Goal: Information Seeking & Learning: Learn about a topic

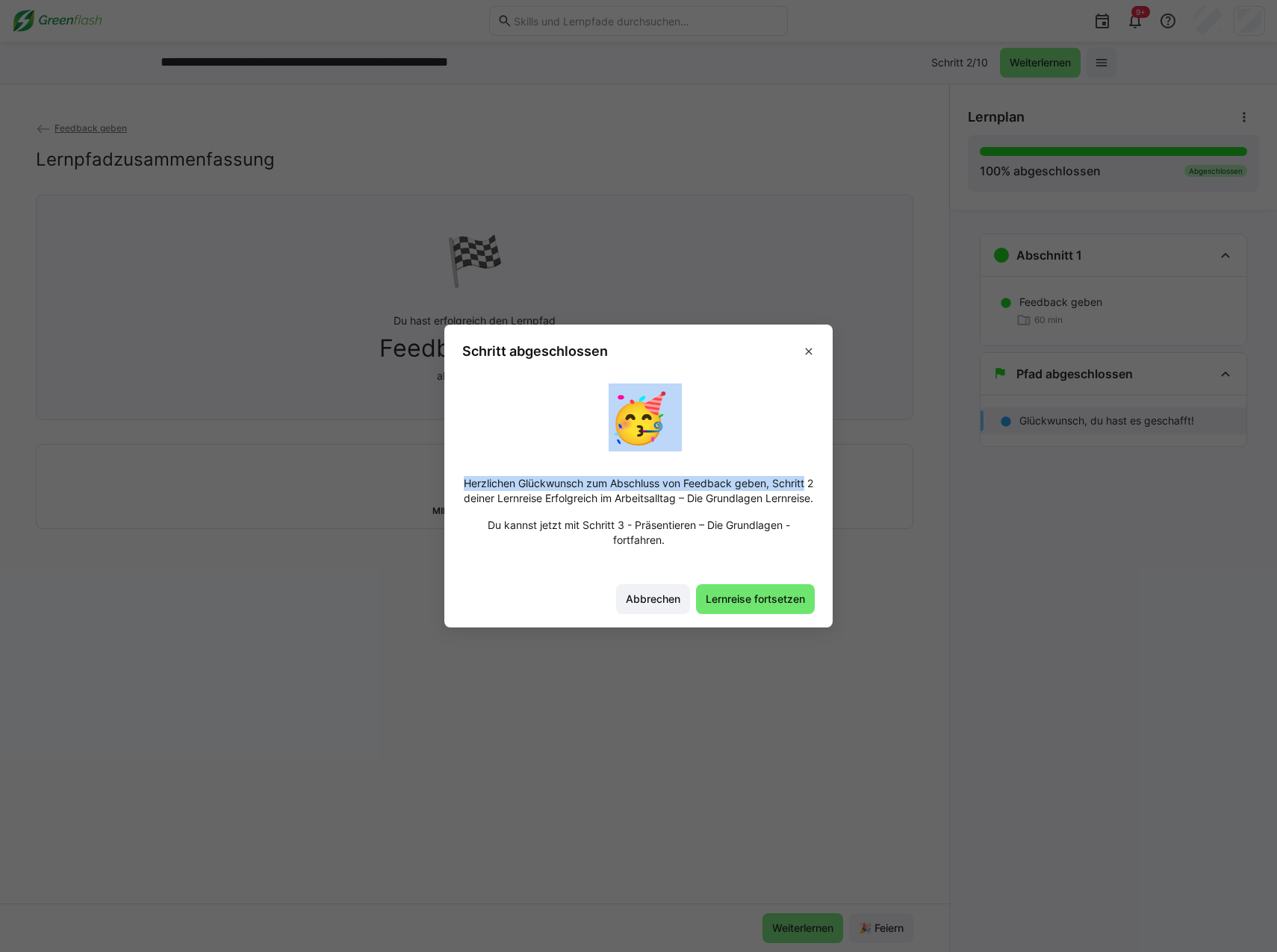
drag, startPoint x: 700, startPoint y: 343, endPoint x: 948, endPoint y: 466, distance: 276.8
click at [948, 466] on eds-dialog "Schritt abgeschlossen 🥳 Herzlichen Glückwunsch zum Abschluss von Feedback geben…" at bounding box center [638, 476] width 1277 height 952
click at [708, 426] on div "🥳 Herzlichen Glückwunsch zum Abschluss von Feedback geben, Schritt 2 deiner Ler…" at bounding box center [638, 471] width 352 height 175
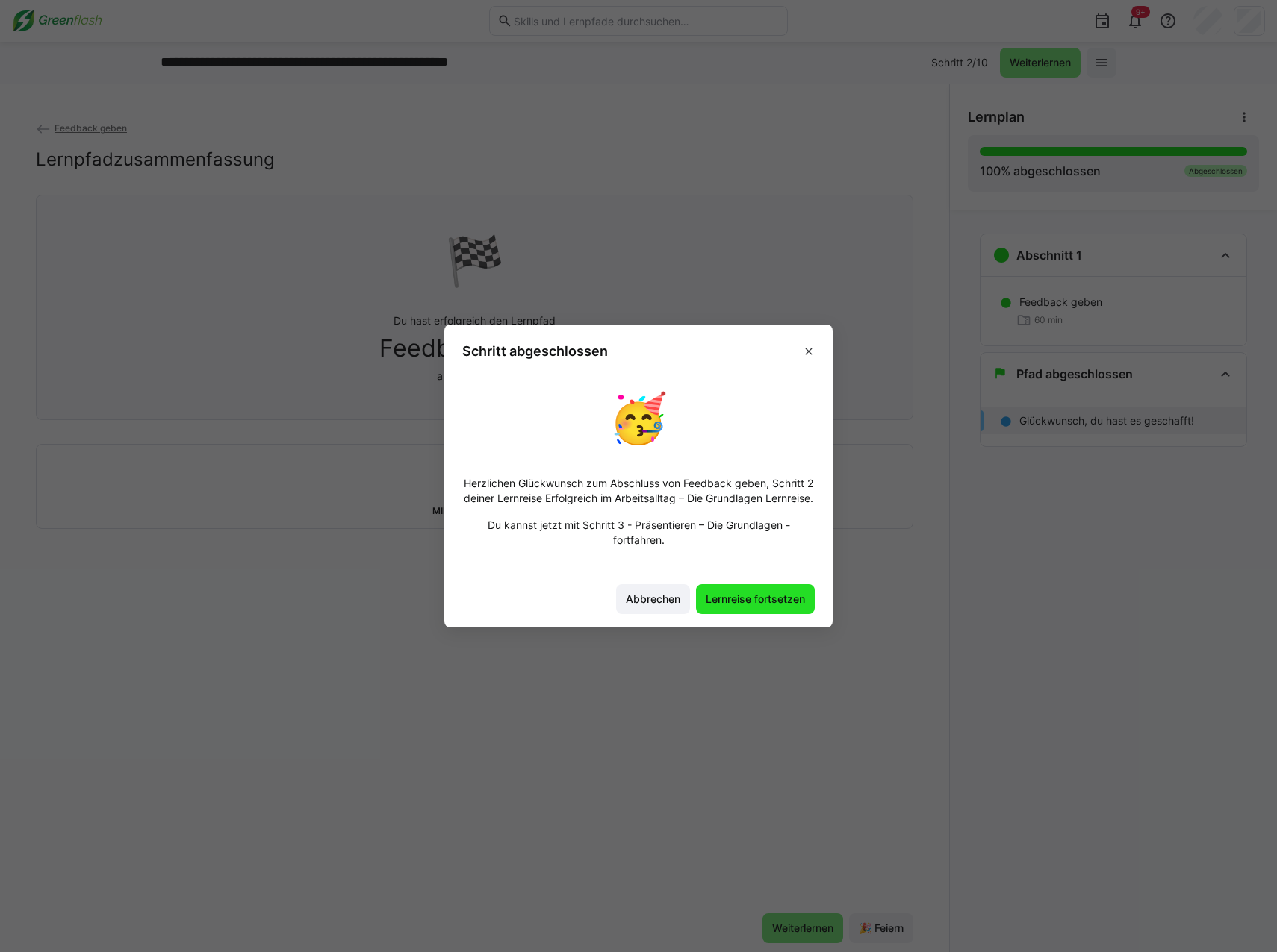
click at [755, 606] on span "Lernreise fortsetzen" at bounding box center [755, 599] width 104 height 15
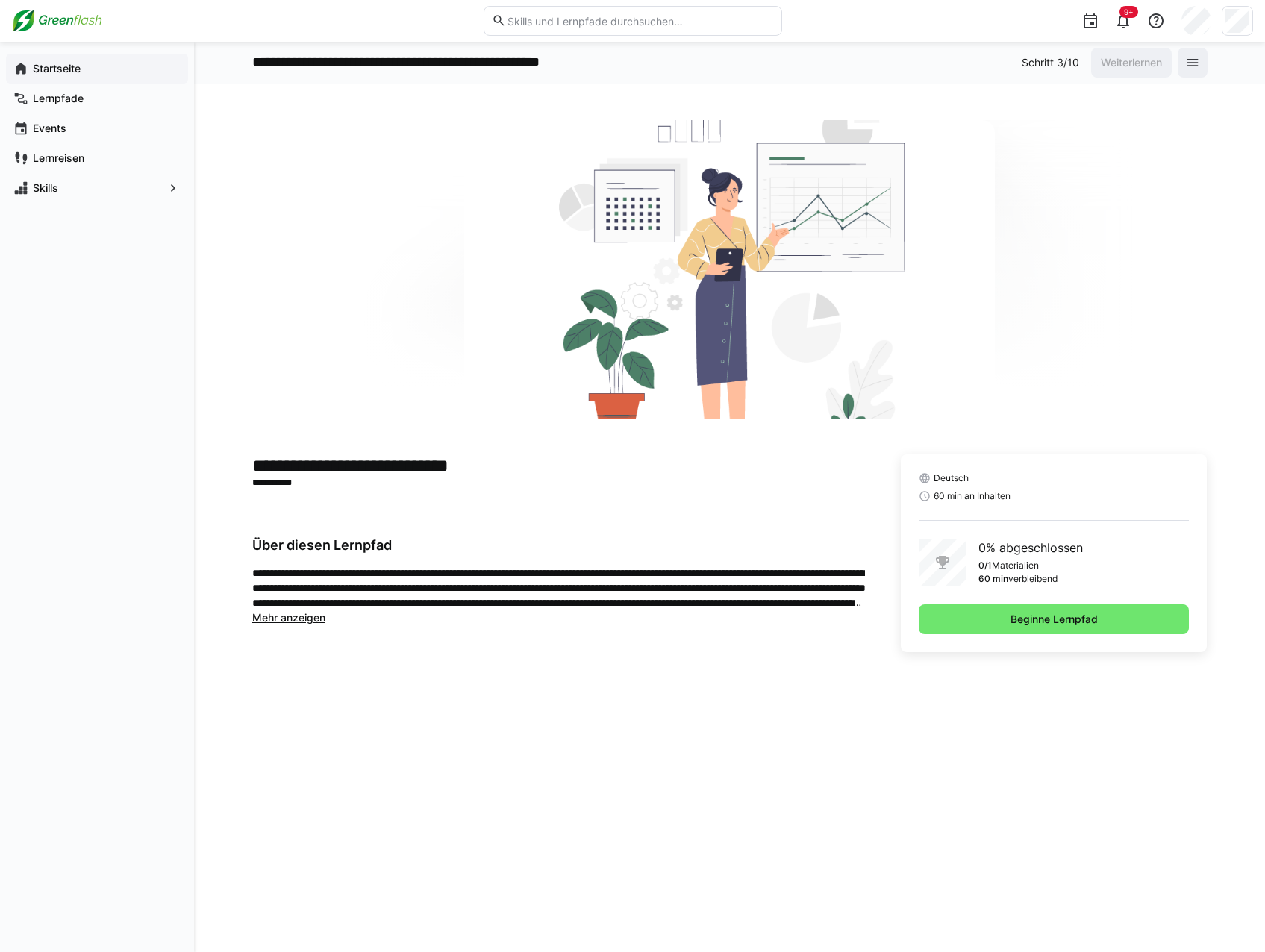
click at [0, 0] on app-navigation-label "Startseite" at bounding box center [0, 0] width 0 height 0
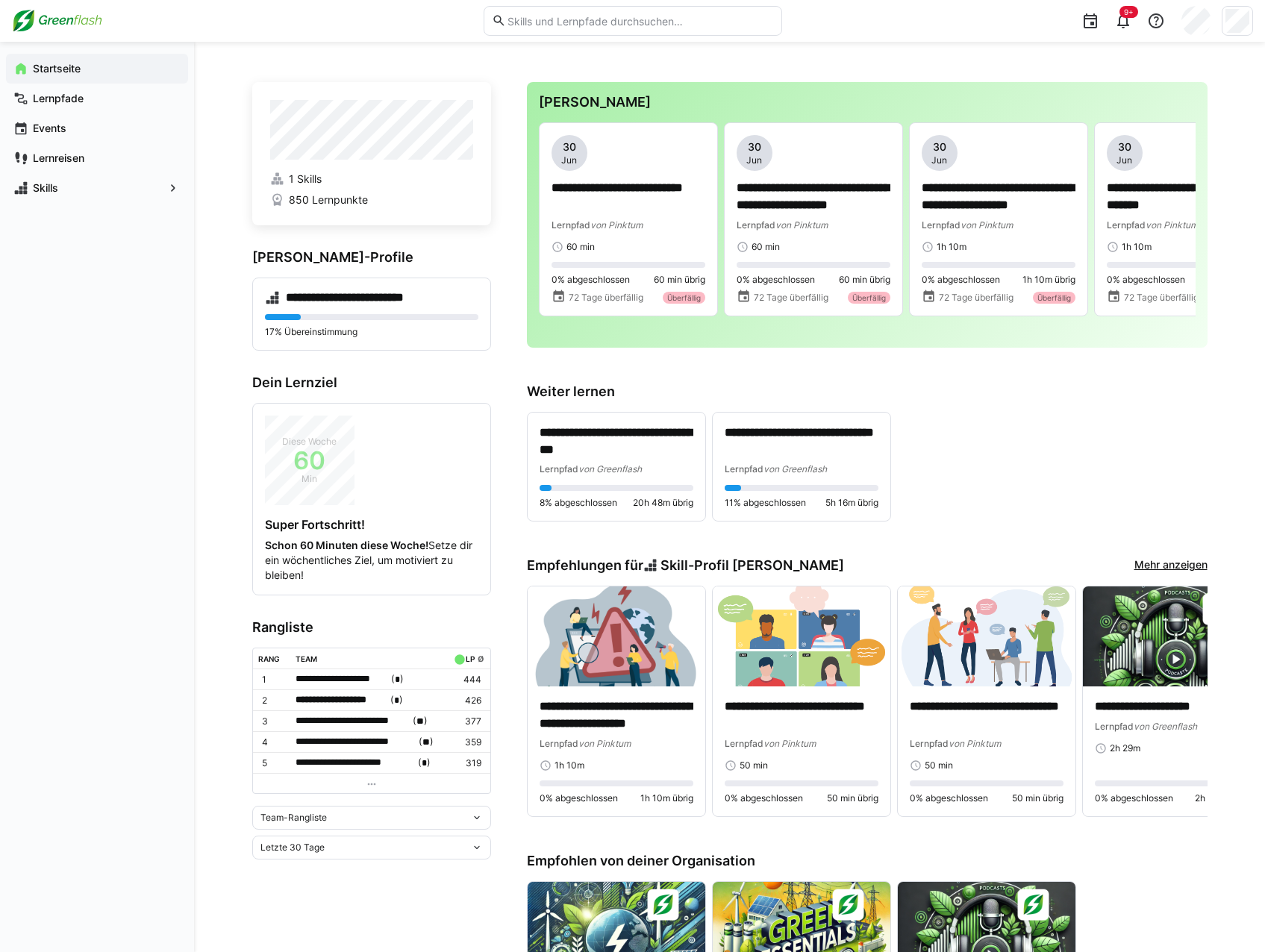
click at [478, 819] on eds-icon at bounding box center [477, 818] width 12 height 12
click at [439, 848] on div "Team-Rangliste" at bounding box center [371, 845] width 221 height 12
click at [474, 819] on eds-icon at bounding box center [477, 818] width 12 height 12
click at [419, 866] on div "Individuelle Rangliste" at bounding box center [371, 869] width 221 height 12
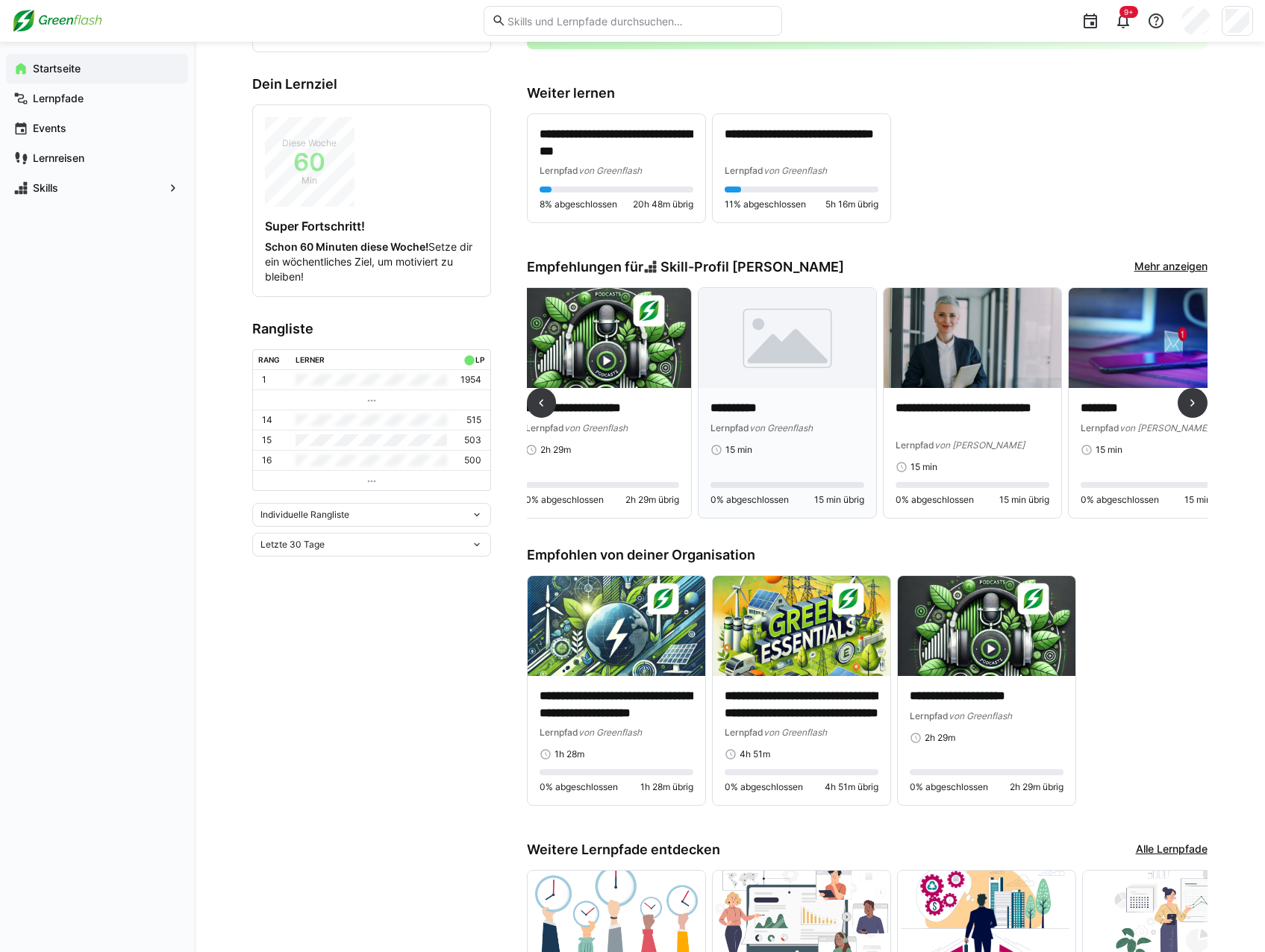
scroll to position [0, 571]
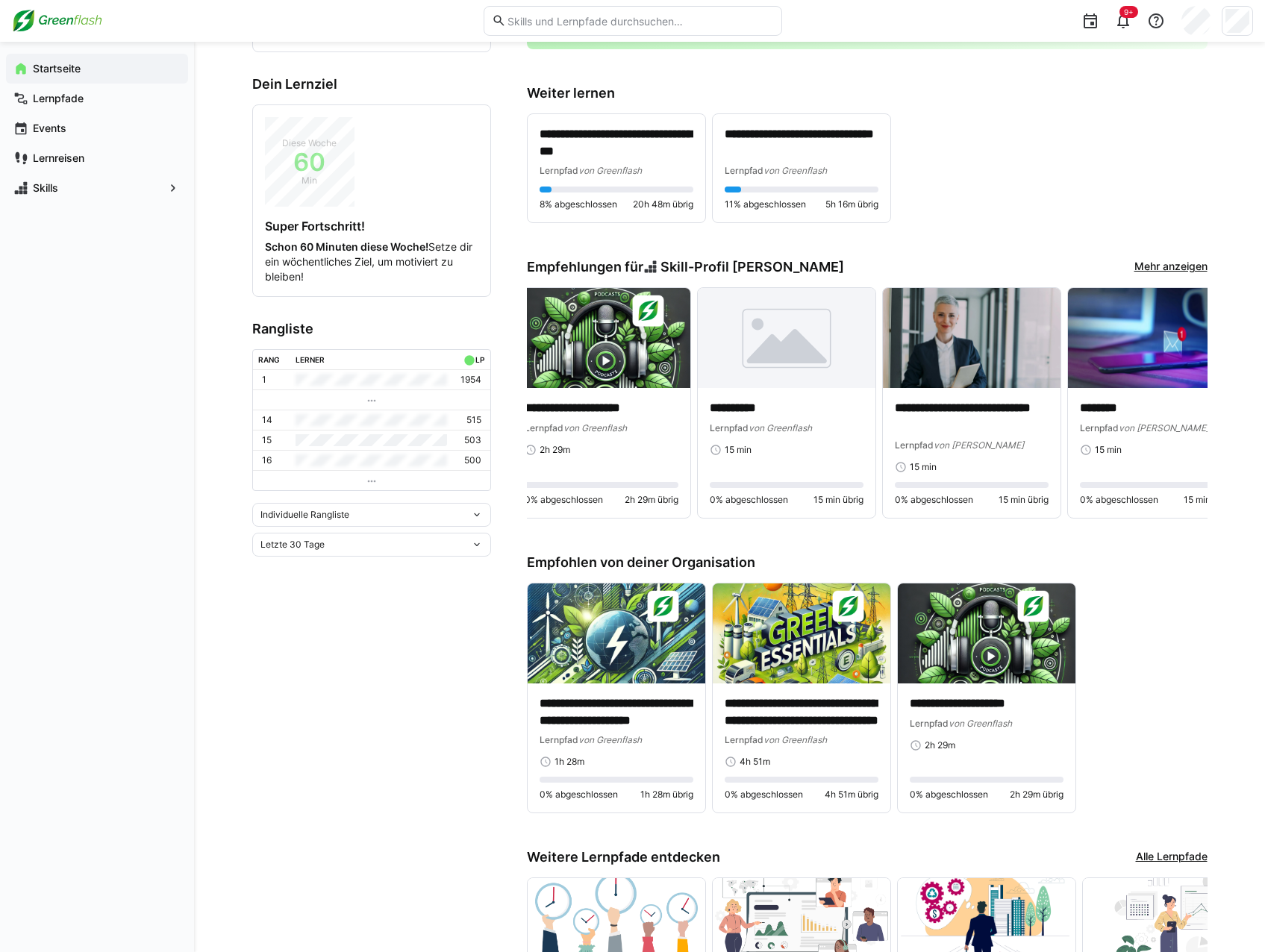
click at [1147, 272] on link "Mehr anzeigen" at bounding box center [1171, 267] width 73 height 16
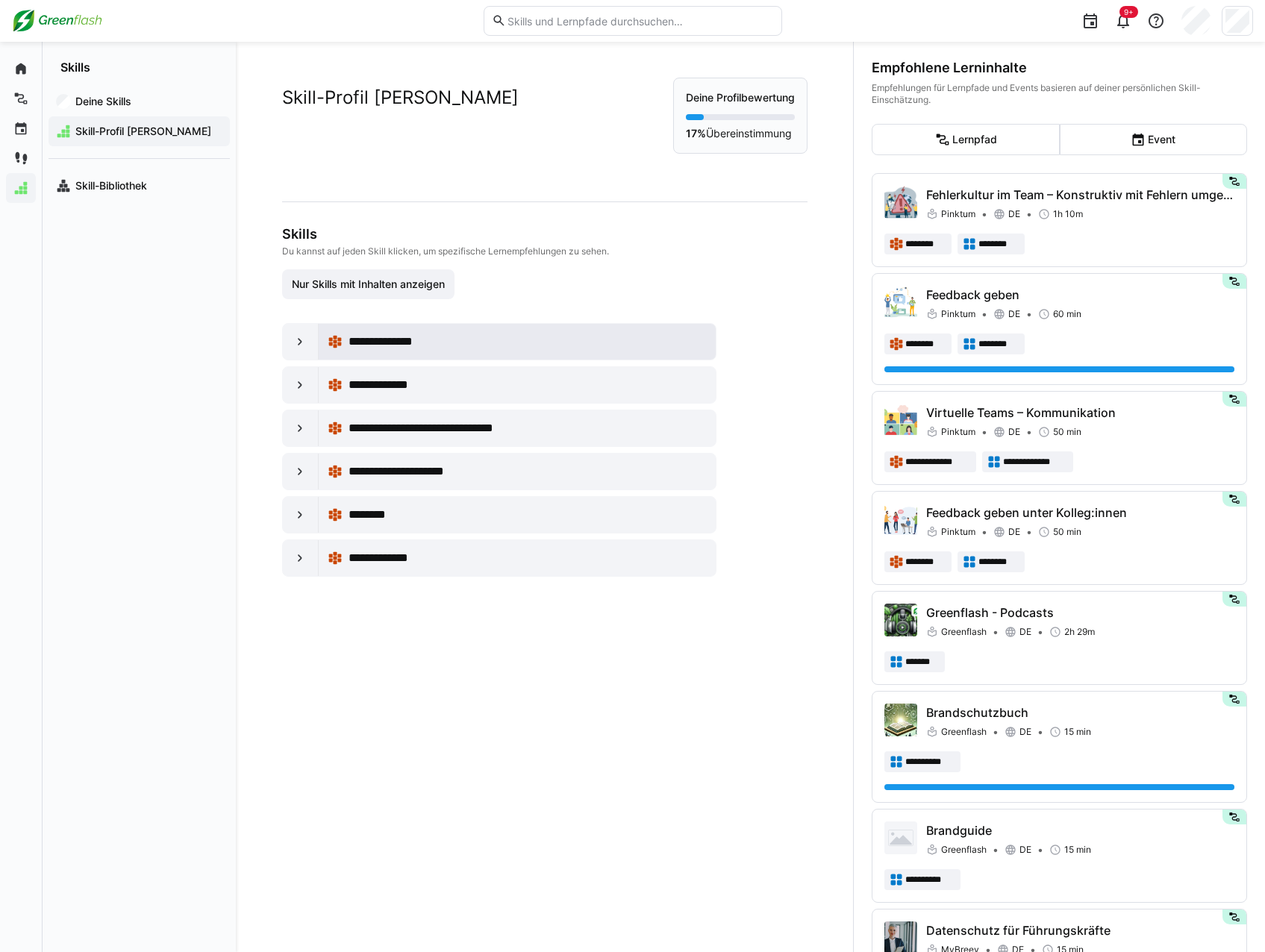
click at [413, 350] on span "**********" at bounding box center [390, 342] width 82 height 18
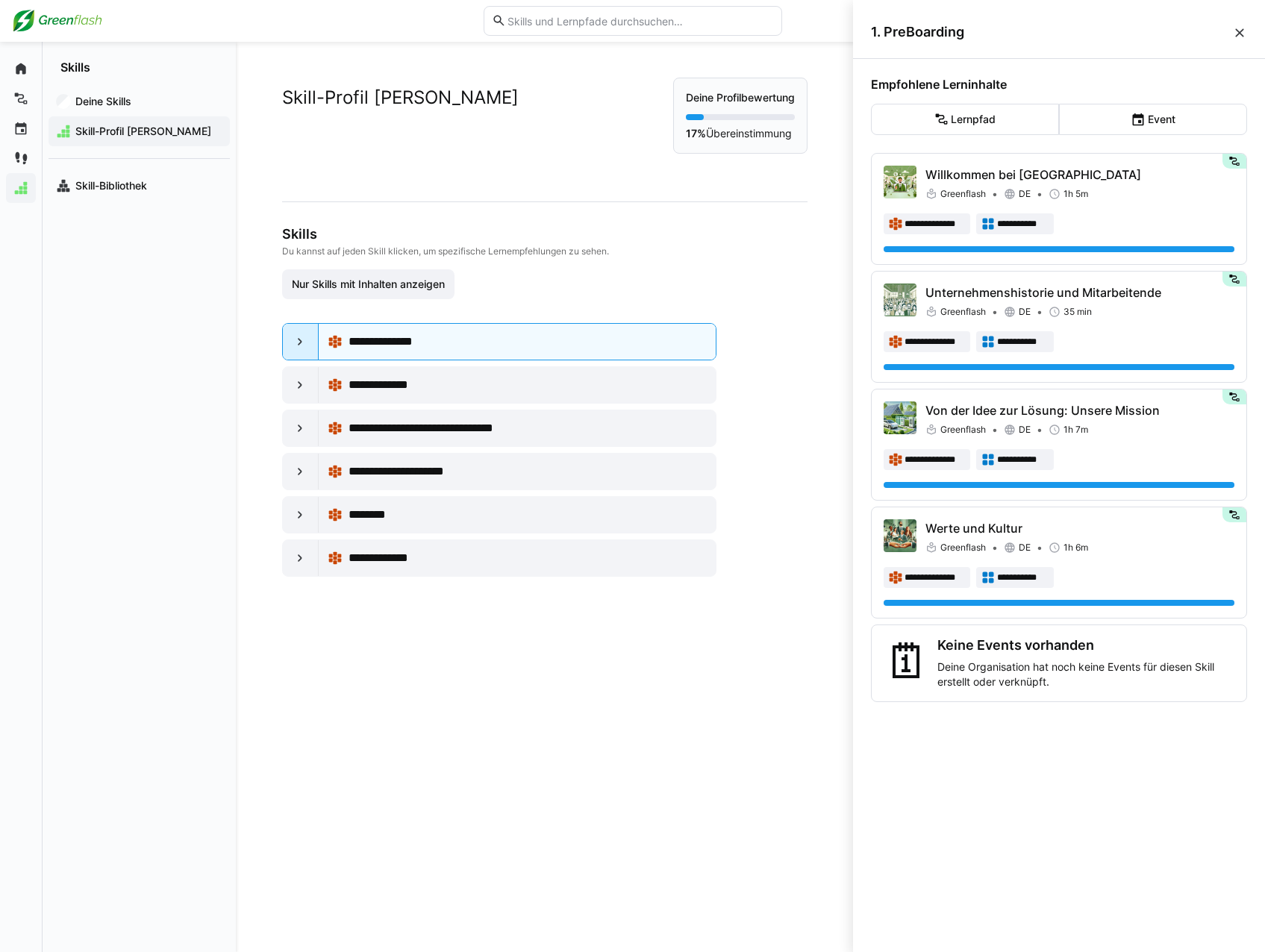
click at [286, 345] on div at bounding box center [301, 342] width 36 height 36
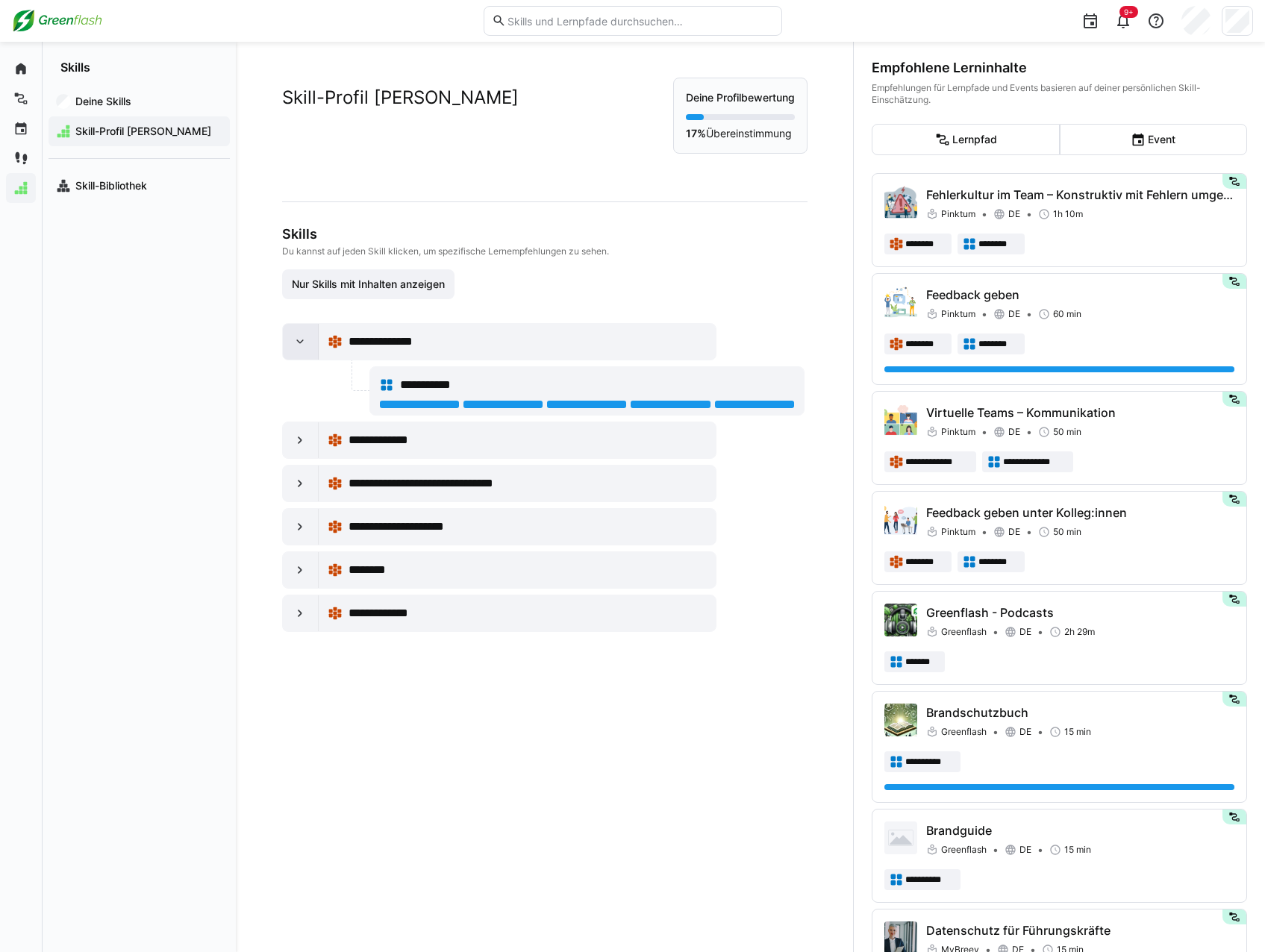
click at [293, 342] on eds-icon at bounding box center [300, 342] width 15 height 15
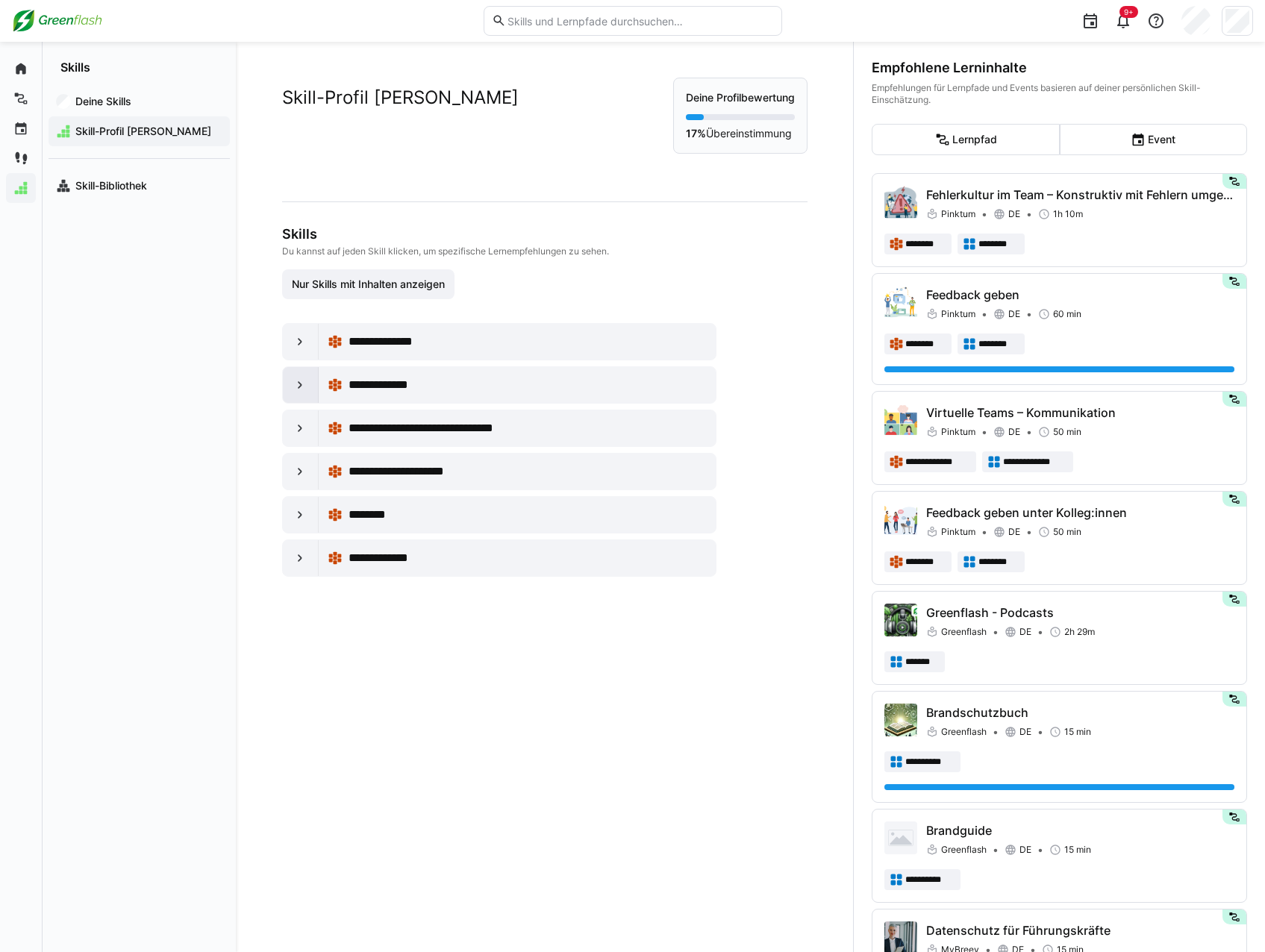
click at [297, 383] on eds-icon at bounding box center [300, 385] width 15 height 15
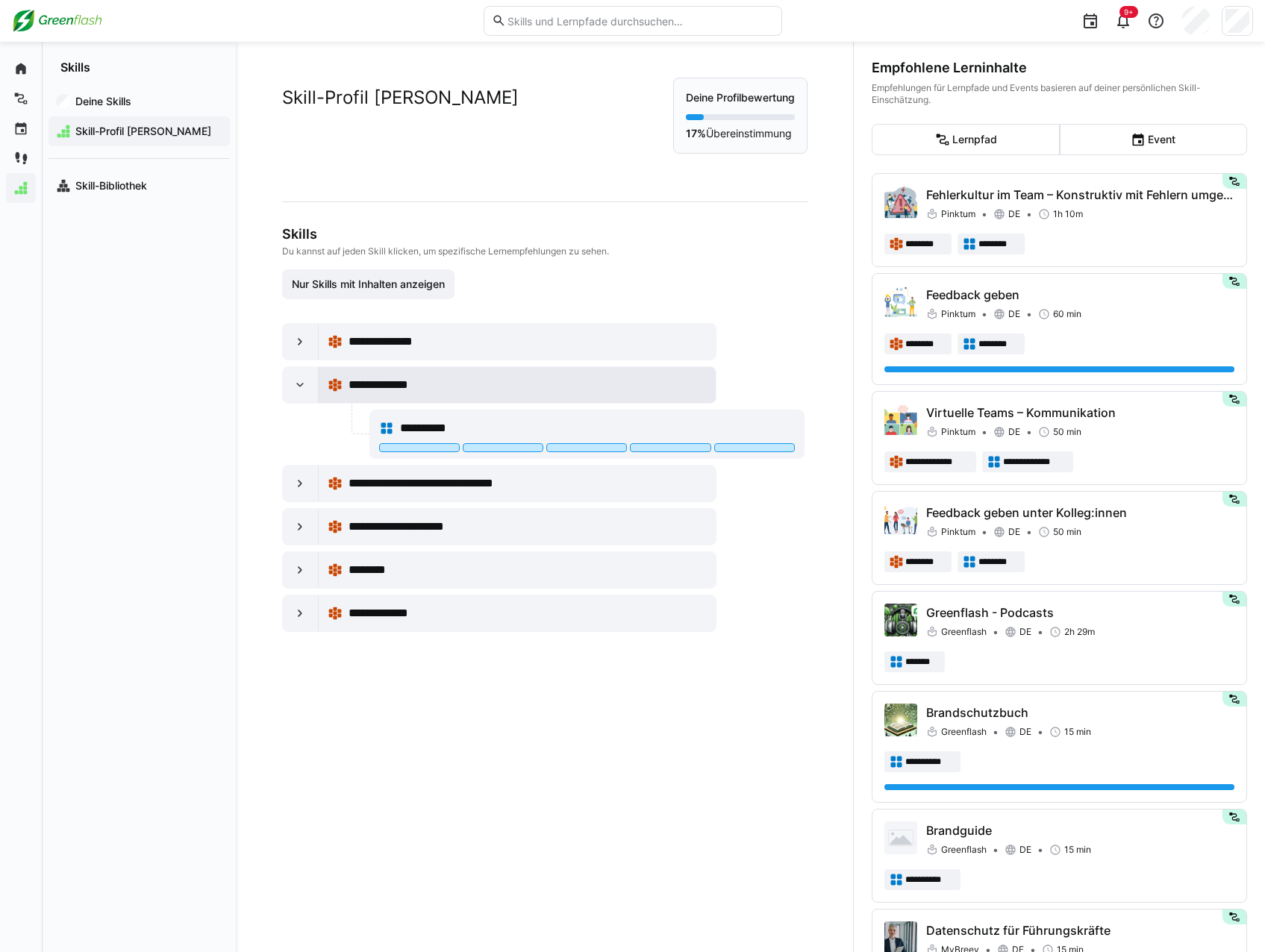
click at [429, 390] on div "**********" at bounding box center [528, 386] width 359 height 18
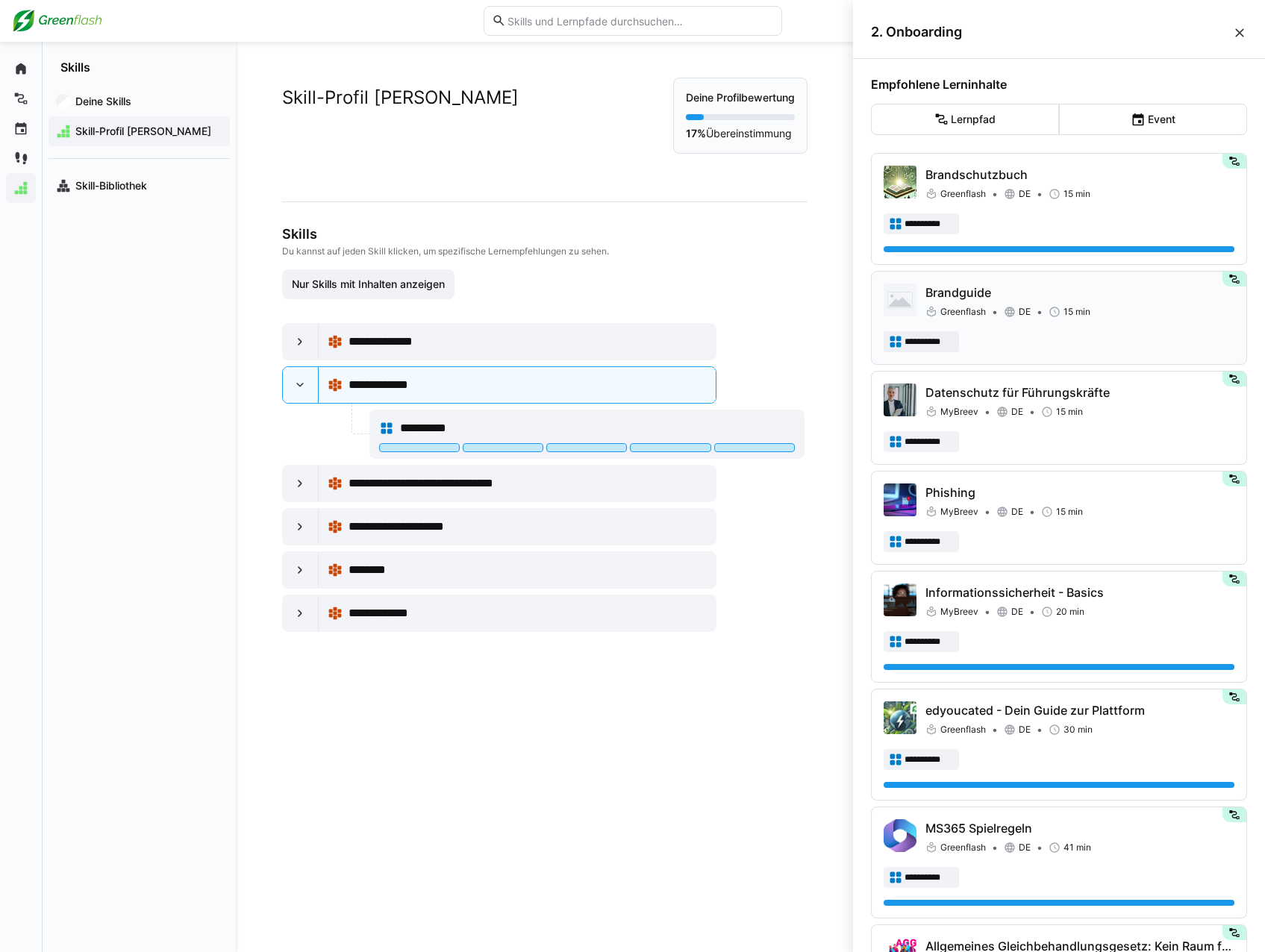
click at [1156, 303] on div "Brandguide [GEOGRAPHIC_DATA] DE 15 min" at bounding box center [1079, 302] width 309 height 36
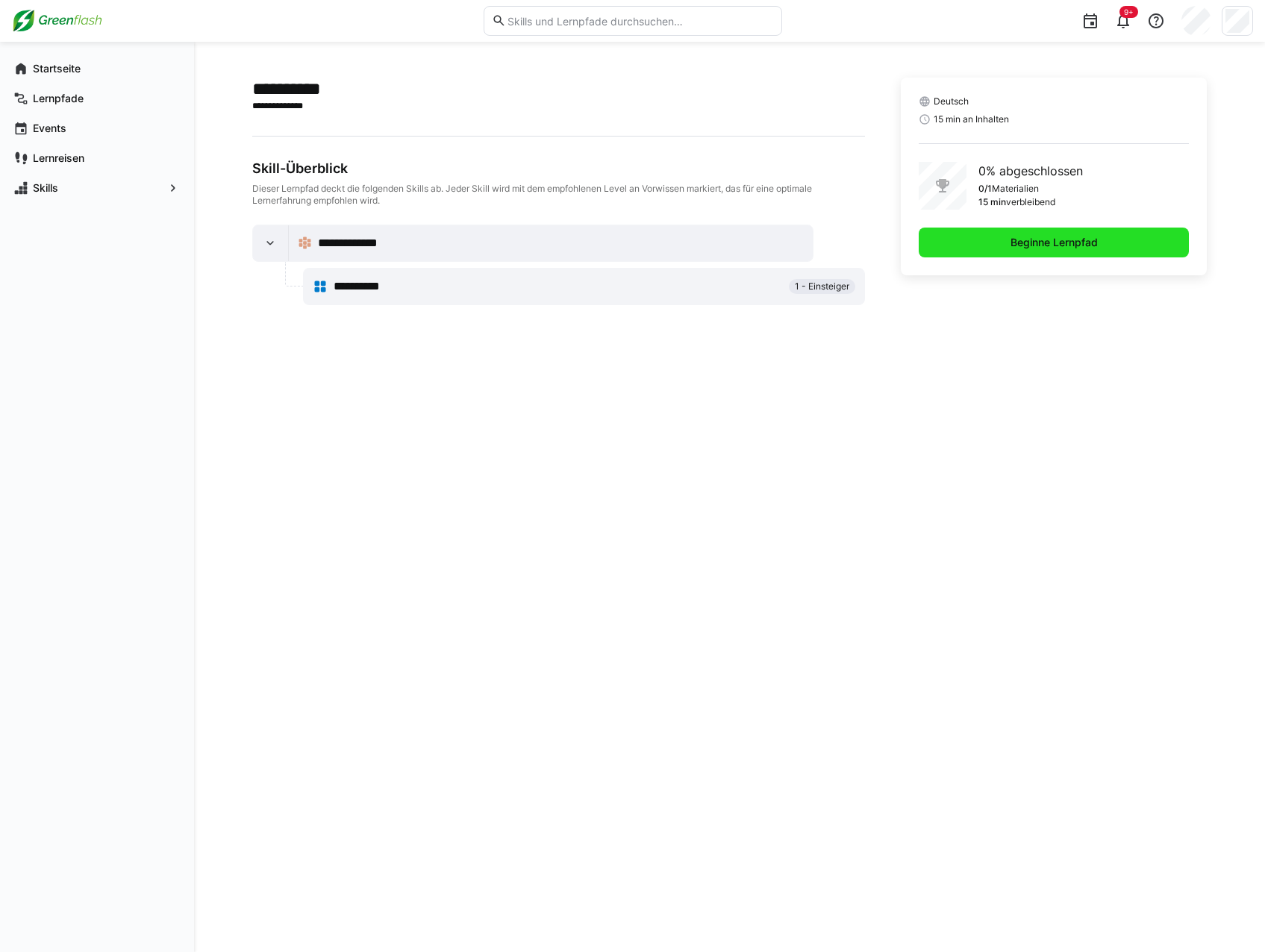
click at [1038, 237] on span "Beginne Lernpfad" at bounding box center [1054, 242] width 92 height 15
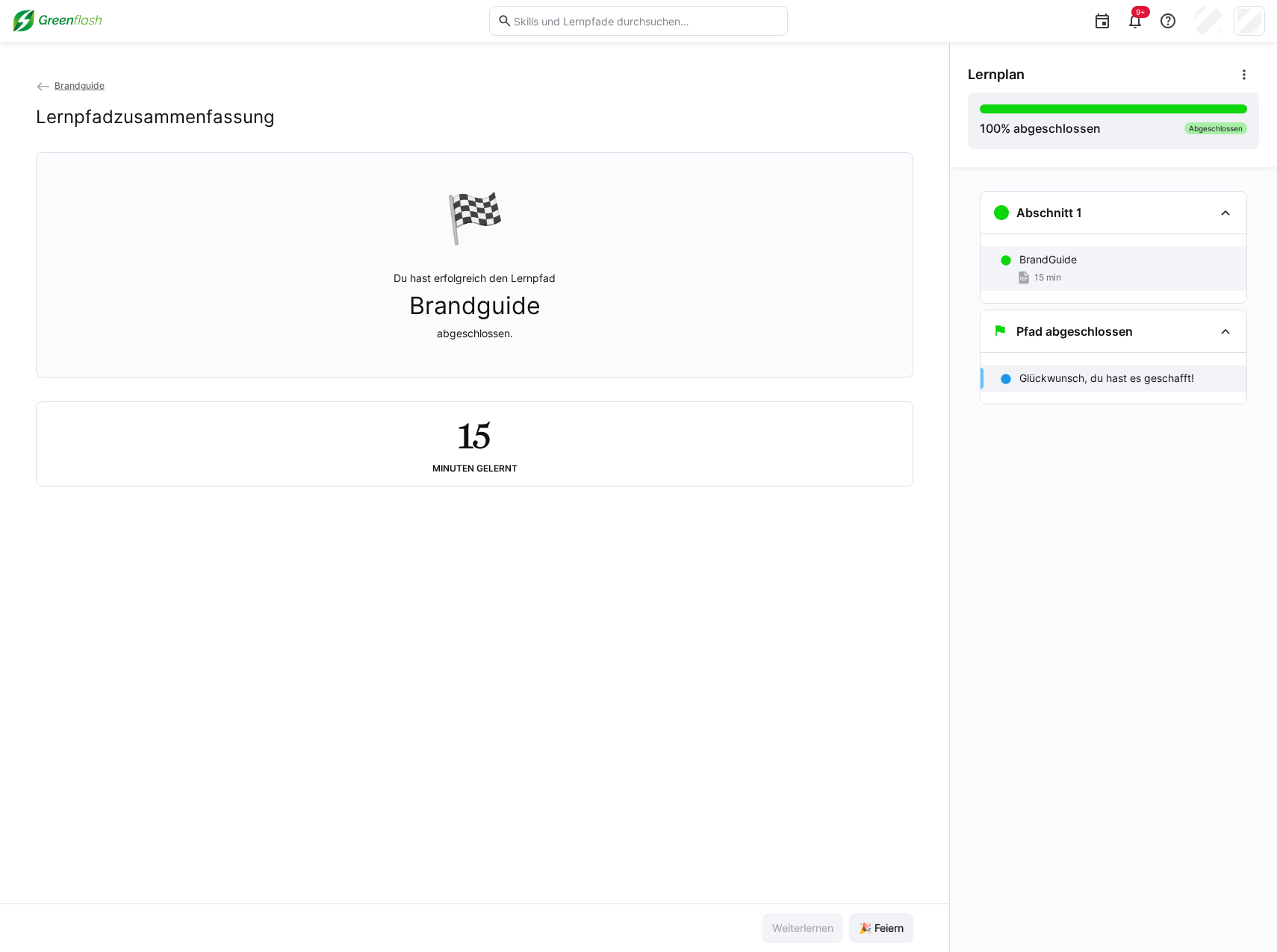
click at [1085, 262] on div "BrandGuide" at bounding box center [1127, 260] width 215 height 15
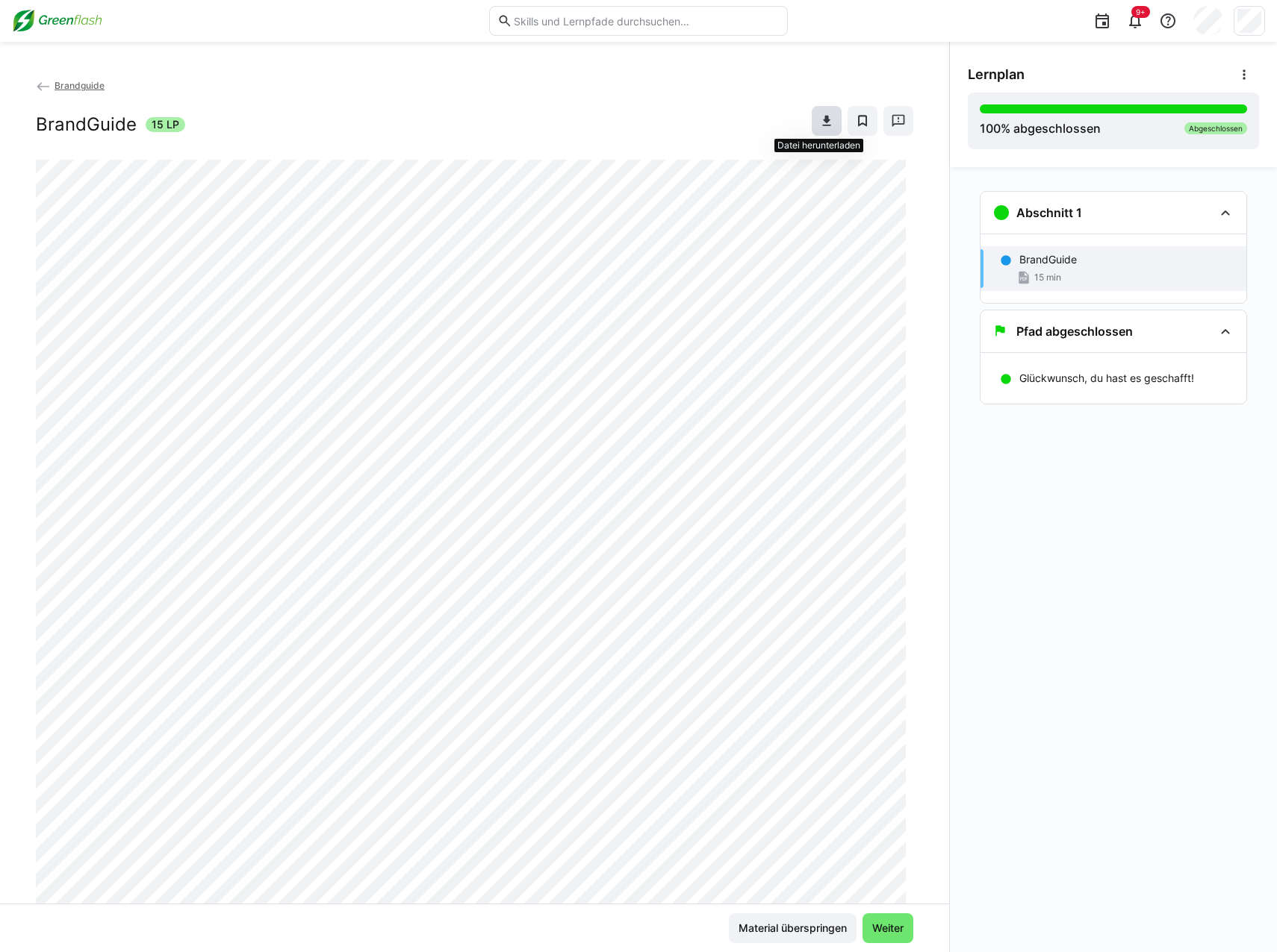
click at [820, 128] on eds-icon at bounding box center [827, 121] width 15 height 15
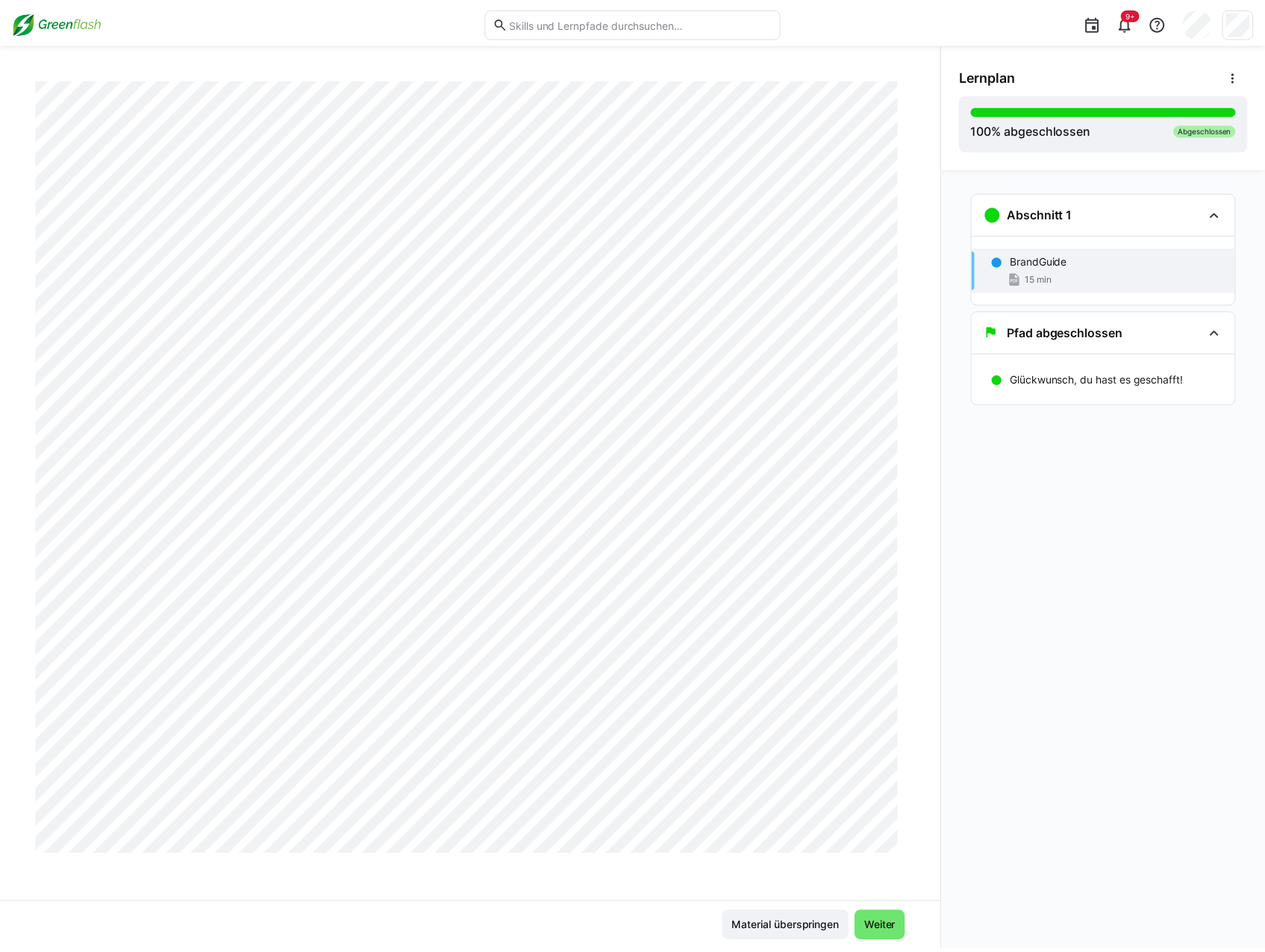
scroll to position [6095, 0]
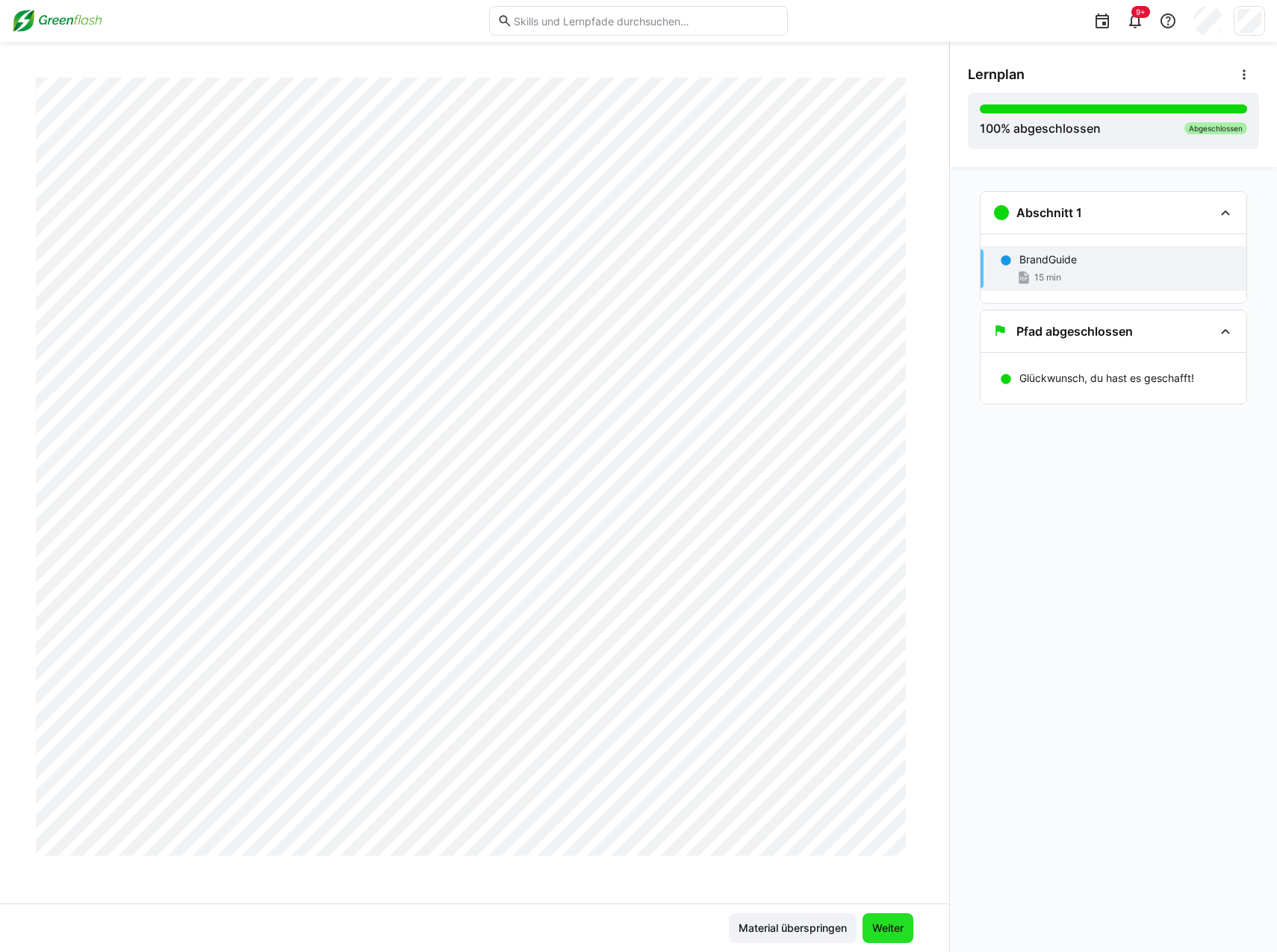
click at [875, 921] on span "Weiter" at bounding box center [888, 928] width 36 height 15
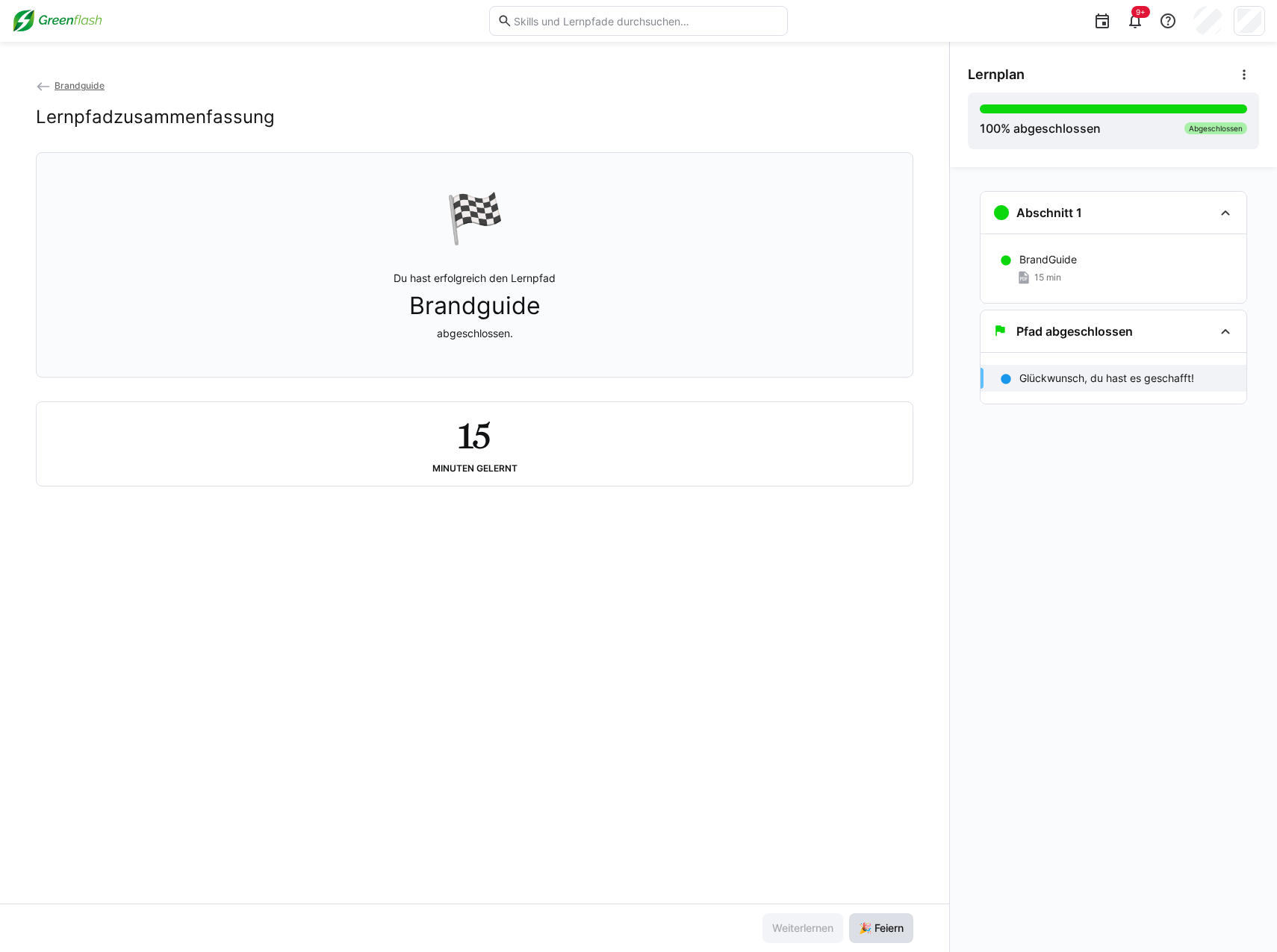
click at [894, 928] on span "🎉 Feiern" at bounding box center [881, 928] width 49 height 15
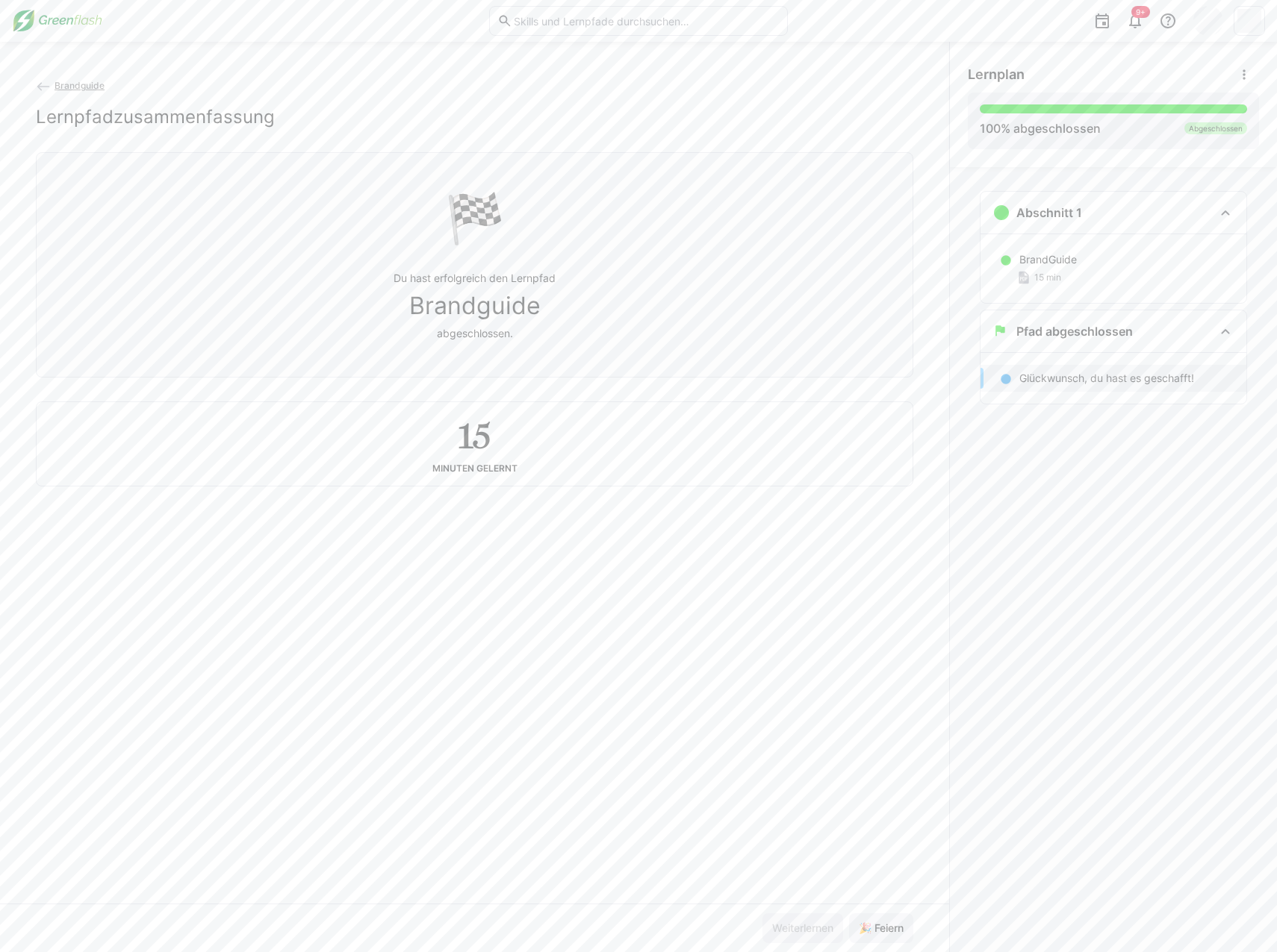
click at [86, 84] on span "Brandguide" at bounding box center [79, 86] width 50 height 11
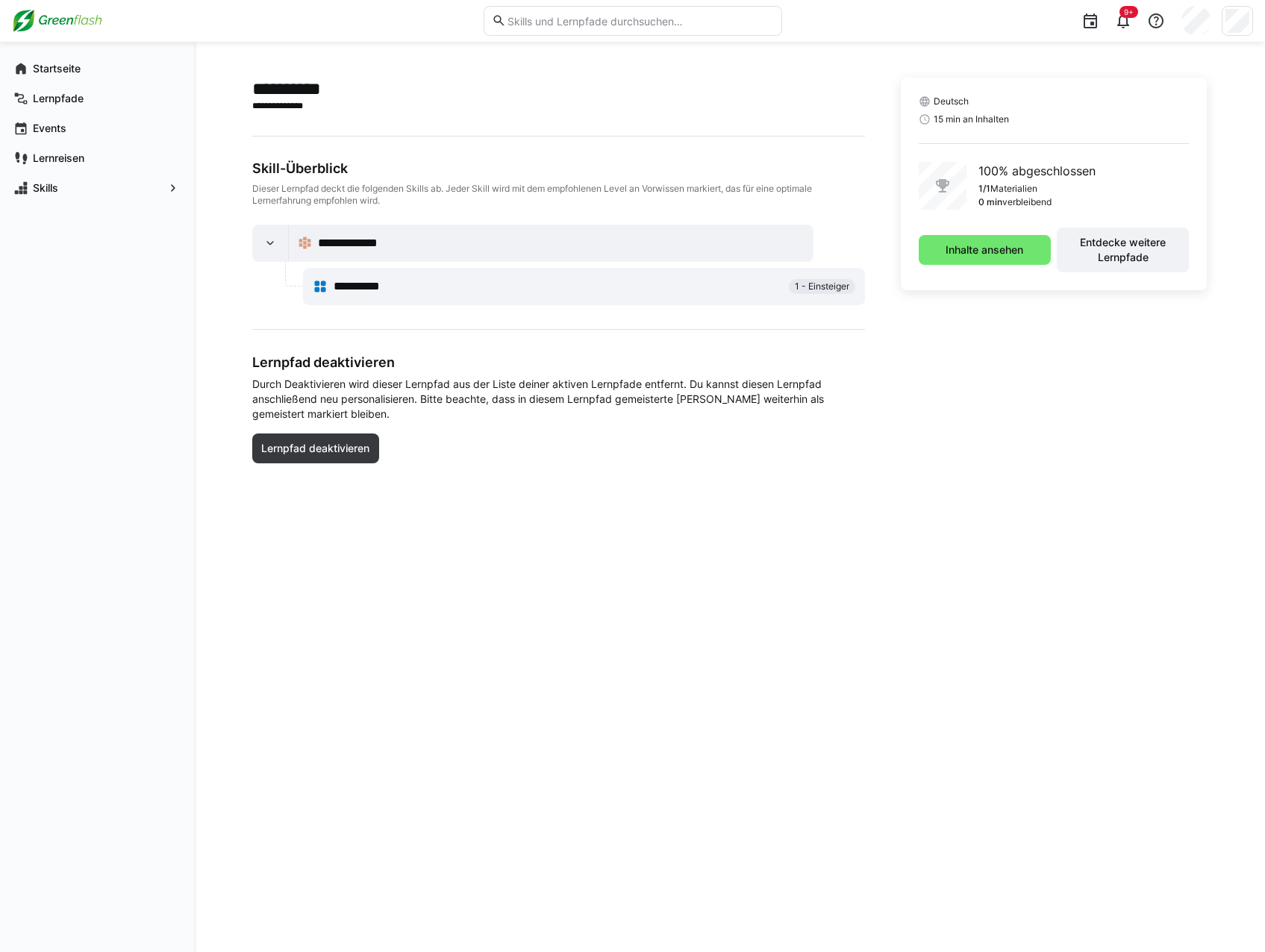
click at [373, 236] on span "**********" at bounding box center [358, 244] width 81 height 18
click at [0, 0] on app-navigation-label "Startseite" at bounding box center [0, 0] width 0 height 0
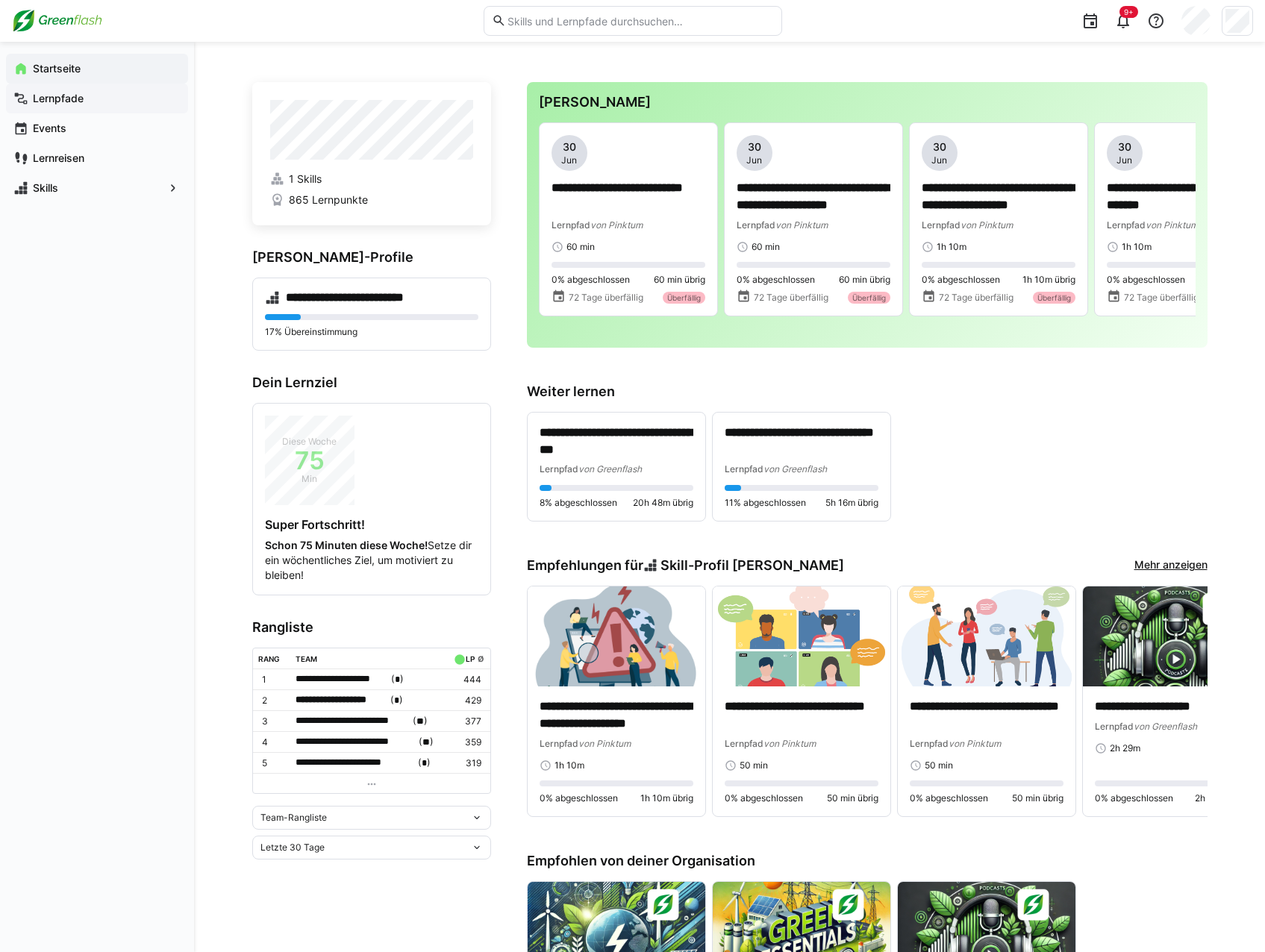
click at [0, 0] on app-navigation-label "Lernpfade" at bounding box center [0, 0] width 0 height 0
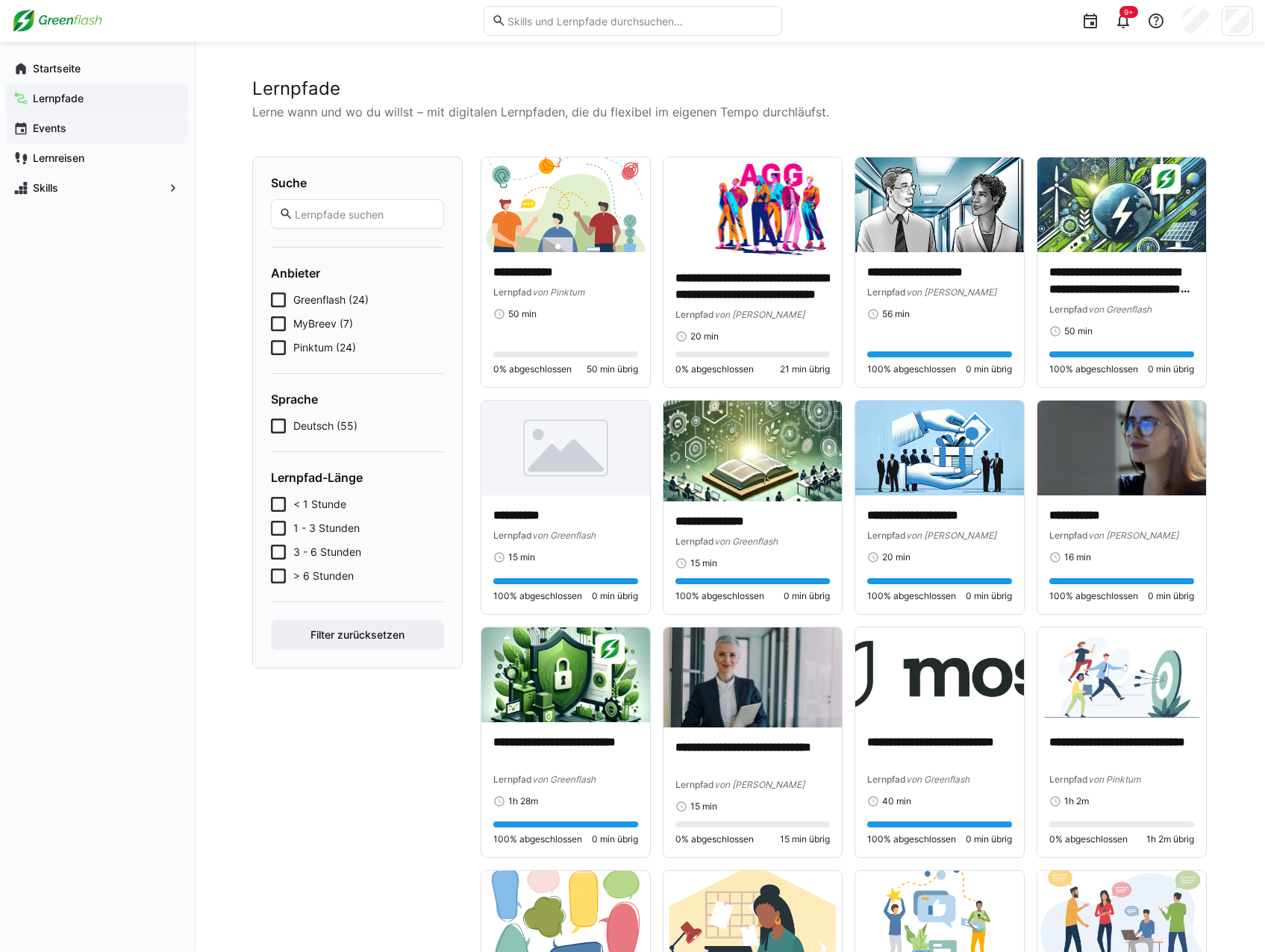
click at [54, 117] on div "Events" at bounding box center [96, 128] width 182 height 30
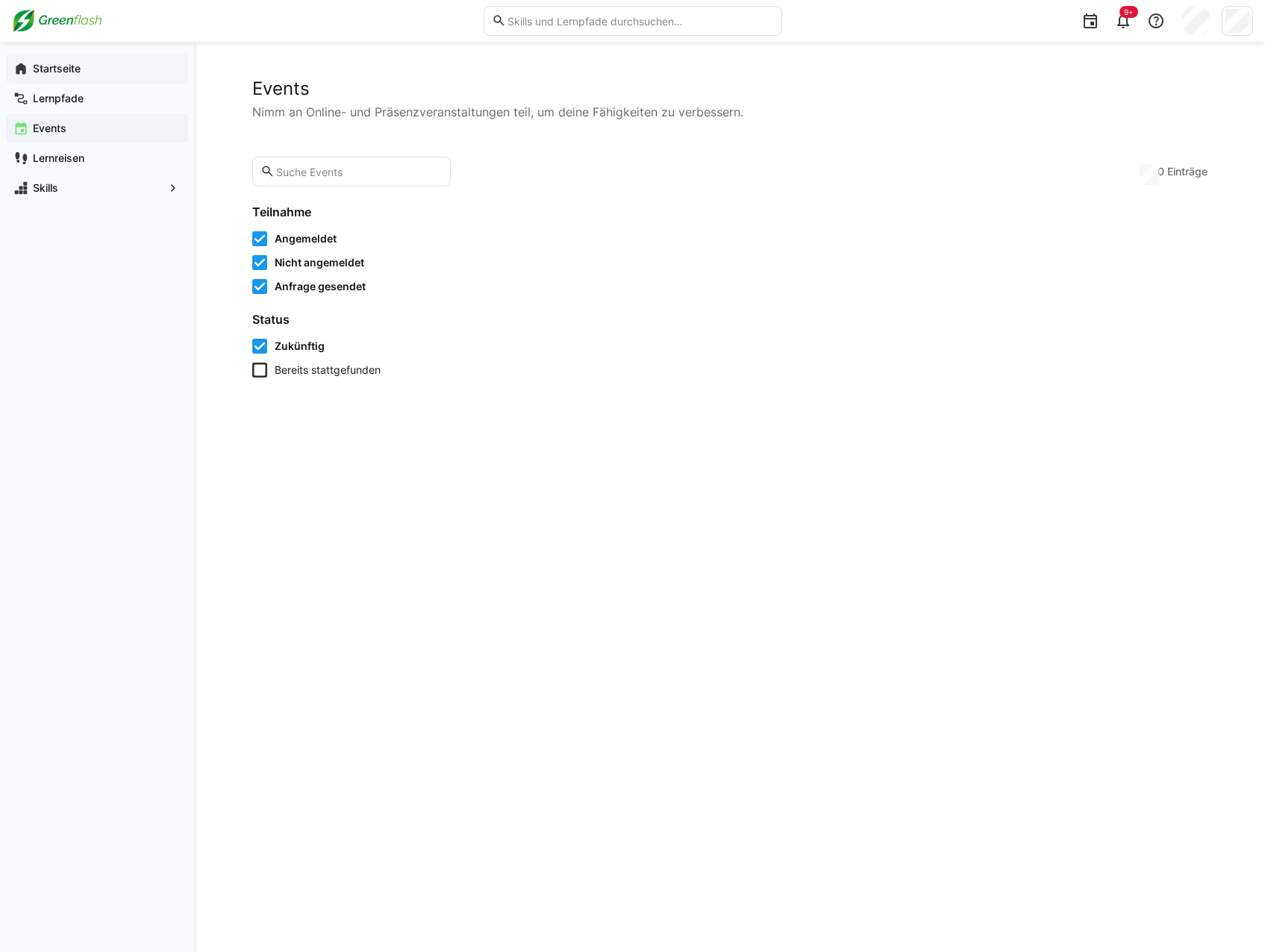
click at [0, 0] on app-navigation-label "Startseite" at bounding box center [0, 0] width 0 height 0
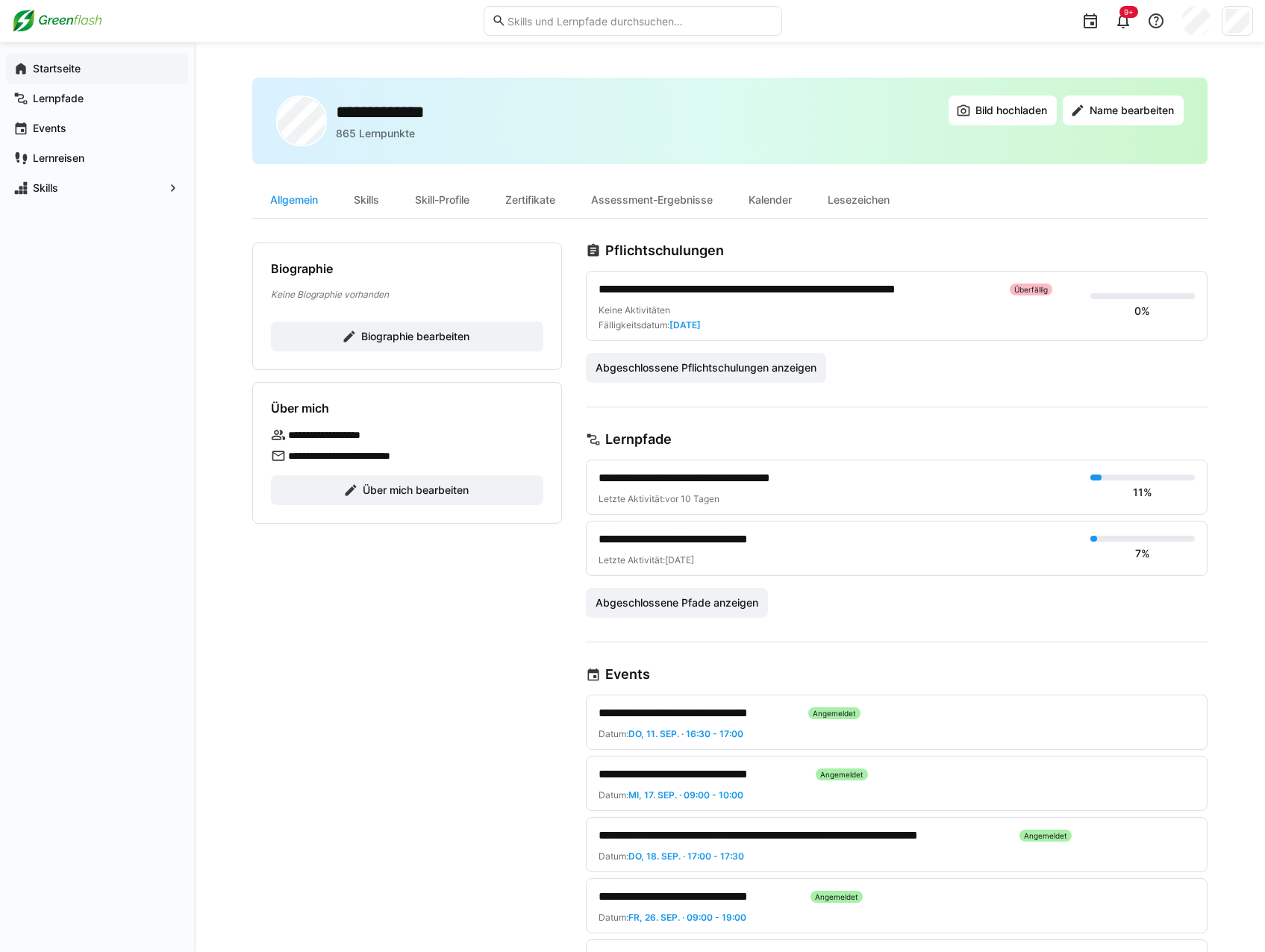
click at [0, 0] on app-navigation-label "Startseite" at bounding box center [0, 0] width 0 height 0
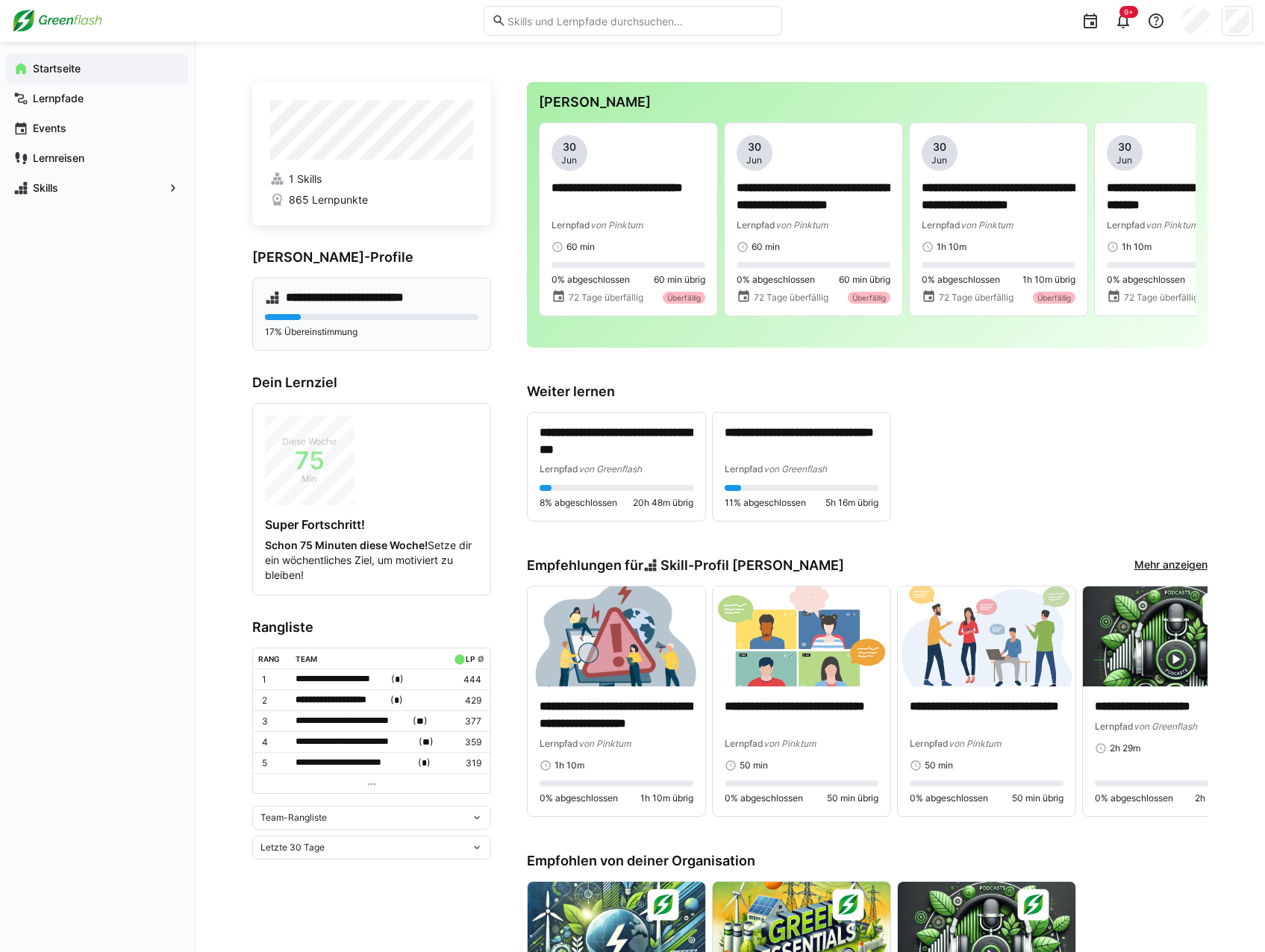
click at [351, 300] on h4 "**********" at bounding box center [357, 298] width 142 height 15
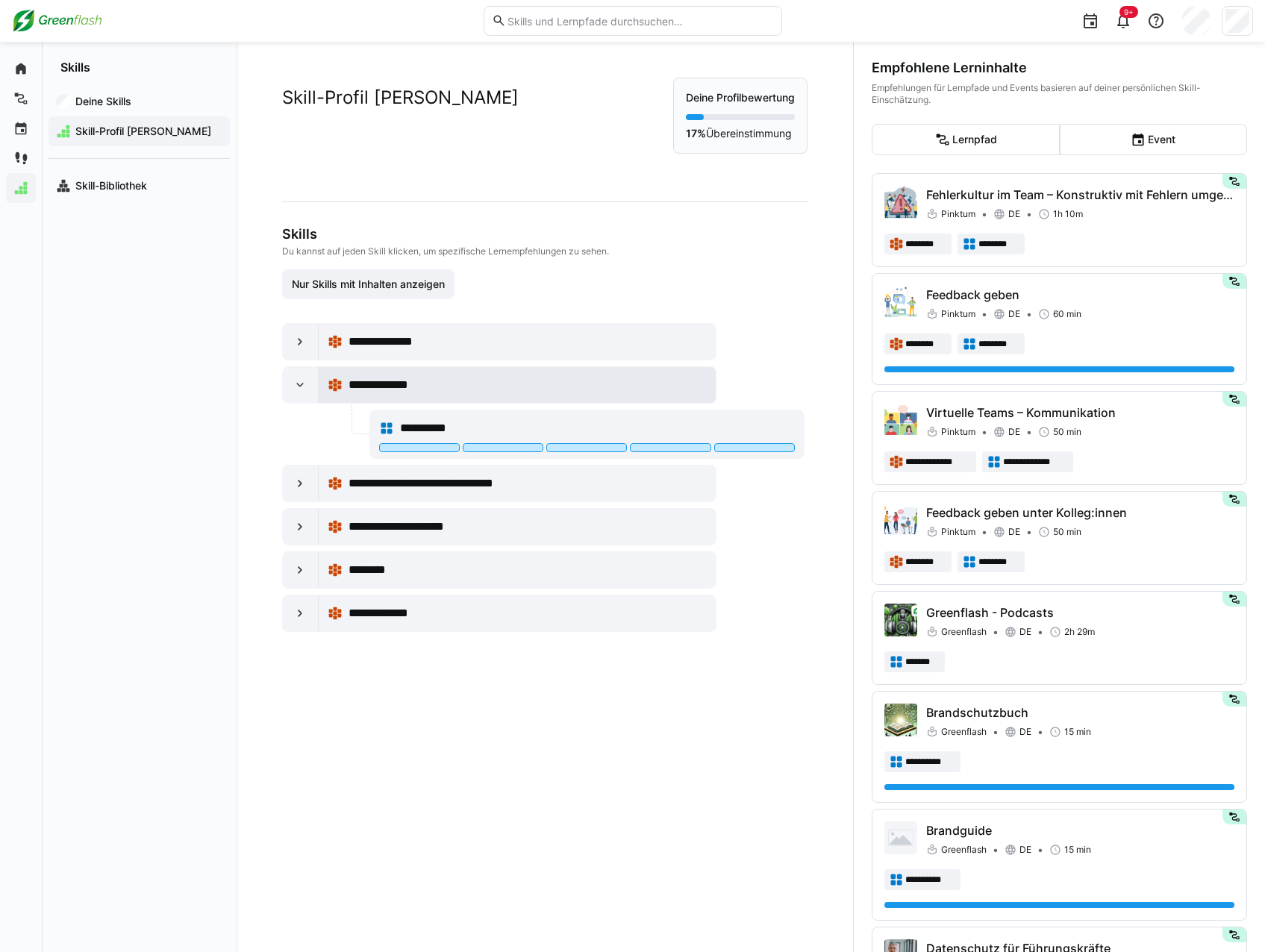
click at [394, 383] on span "**********" at bounding box center [389, 386] width 81 height 18
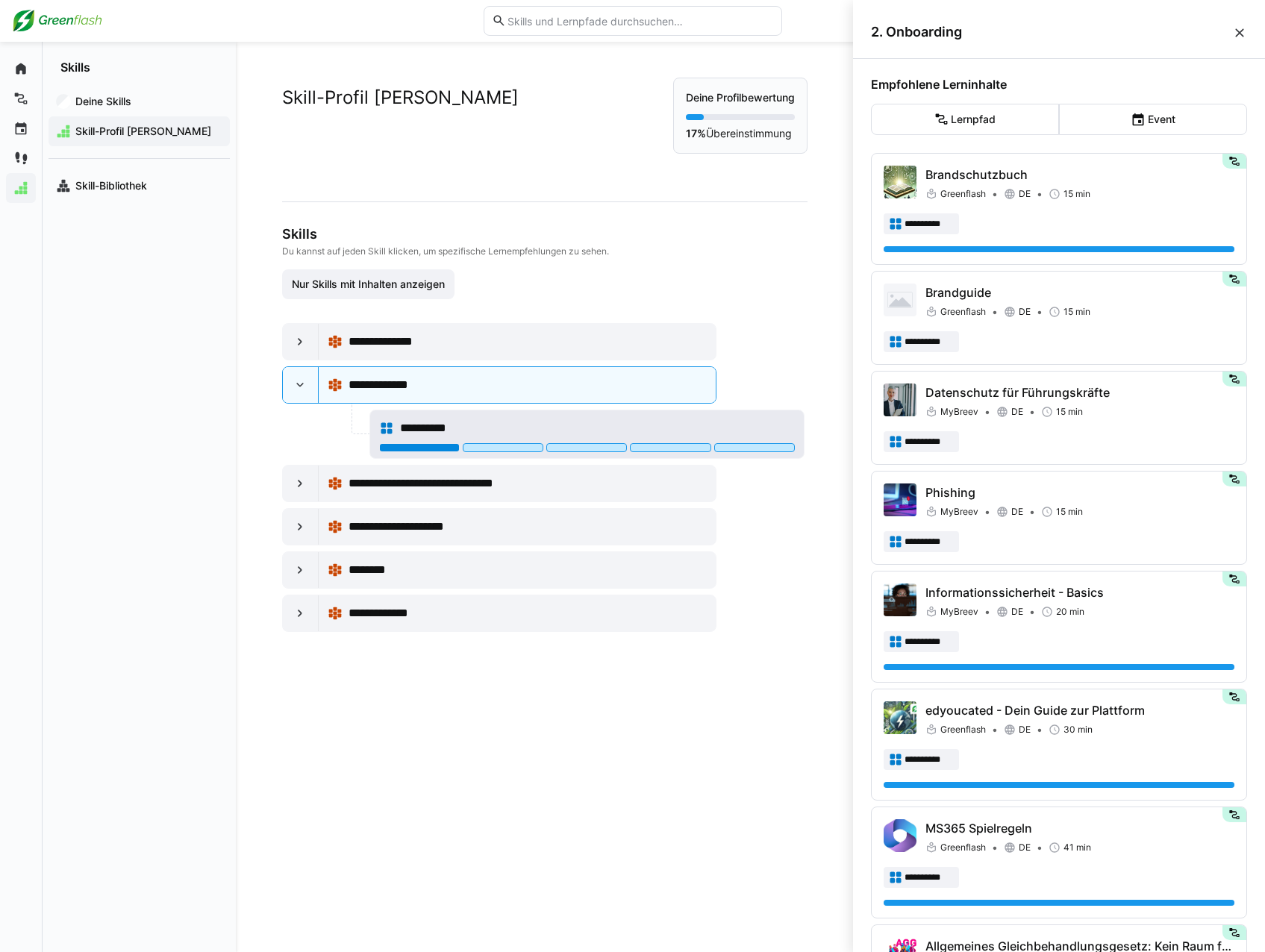
drag, startPoint x: 416, startPoint y: 446, endPoint x: 439, endPoint y: 447, distance: 23.0
click at [417, 446] on div at bounding box center [419, 447] width 81 height 9
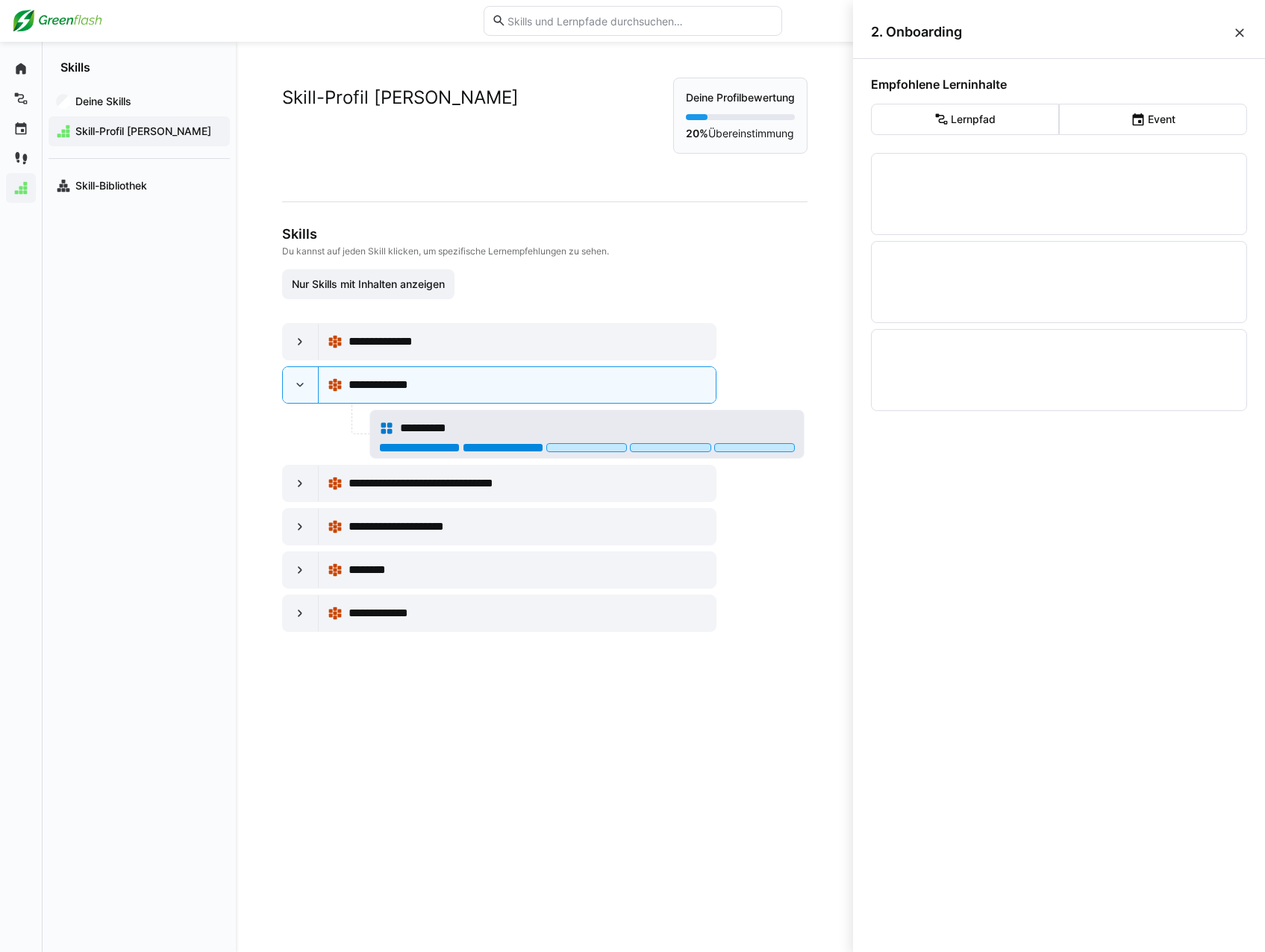
click at [483, 449] on div at bounding box center [503, 447] width 81 height 9
click at [558, 449] on div at bounding box center [586, 447] width 81 height 9
click at [589, 445] on div at bounding box center [586, 447] width 81 height 9
click at [614, 448] on div at bounding box center [586, 447] width 81 height 9
click at [1117, 511] on div "Empfohlene Lerninhalte Lernpfad Event" at bounding box center [1059, 502] width 412 height 888
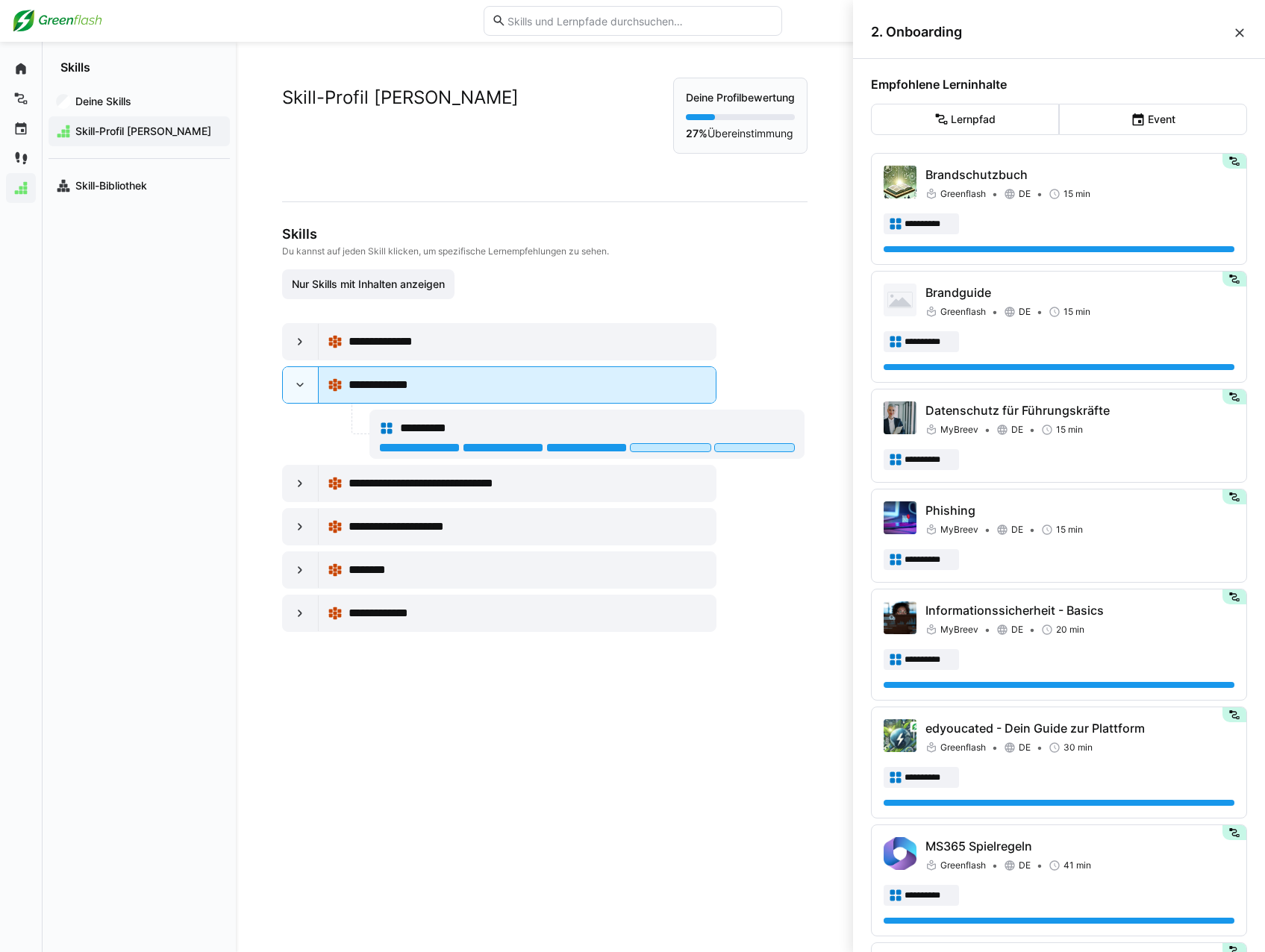
click at [518, 381] on div "**********" at bounding box center [528, 386] width 359 height 18
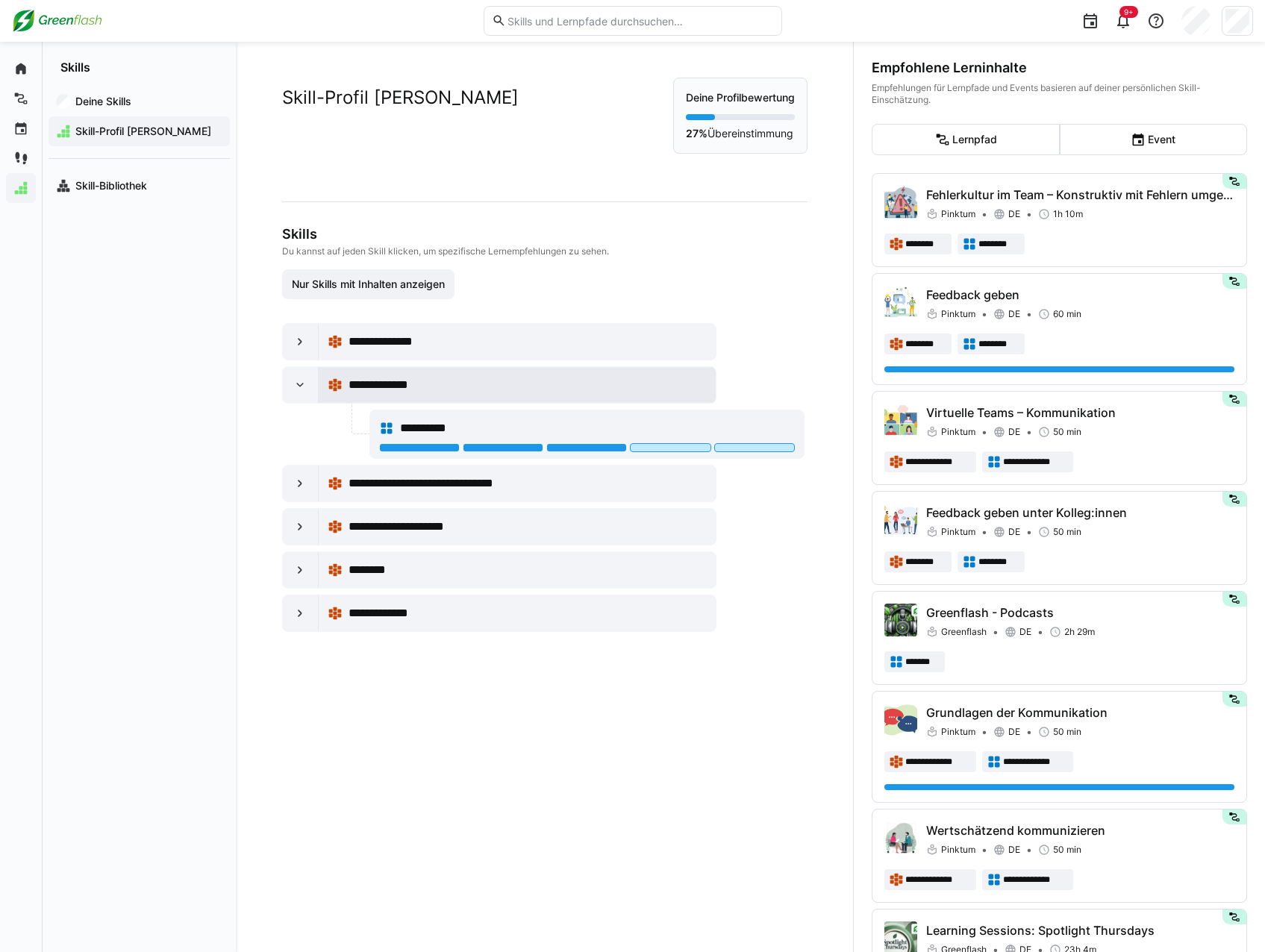
click at [615, 386] on div "**********" at bounding box center [528, 386] width 359 height 18
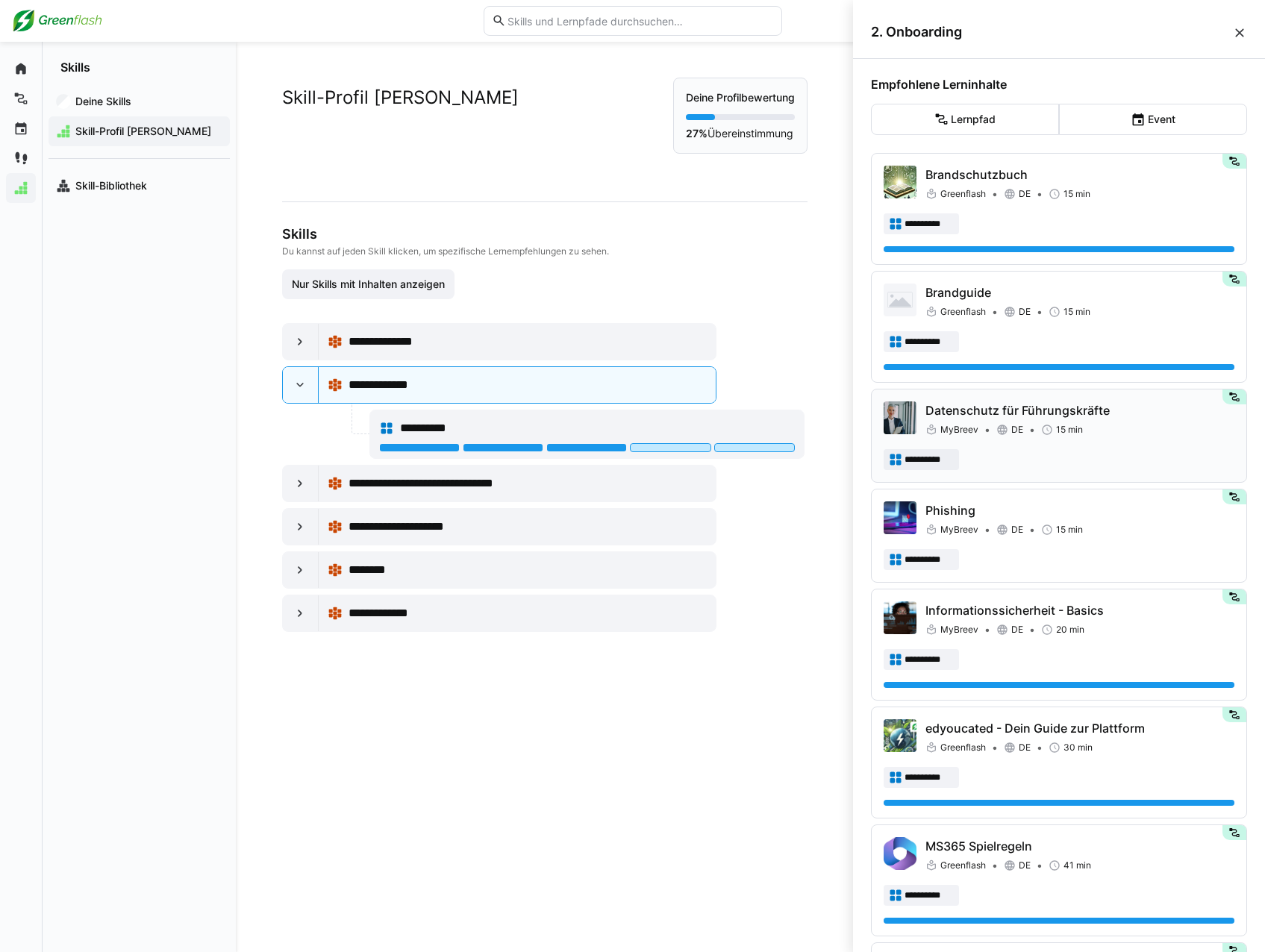
click at [1058, 403] on p "Datenschutz für Führungskräfte" at bounding box center [1079, 411] width 309 height 18
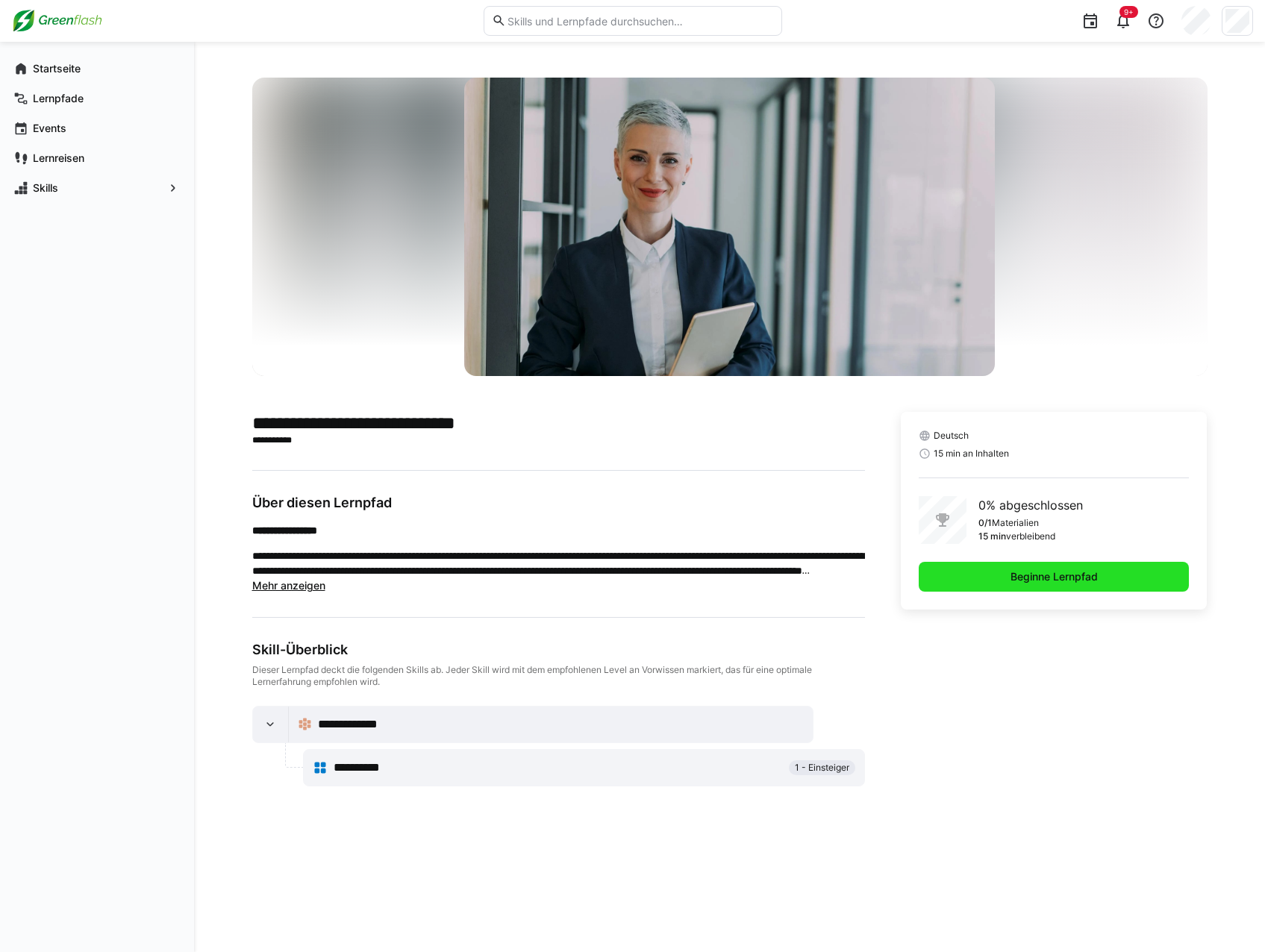
click at [974, 571] on span "Beginne Lernpfad" at bounding box center [1054, 577] width 271 height 30
